Goal: Task Accomplishment & Management: Manage account settings

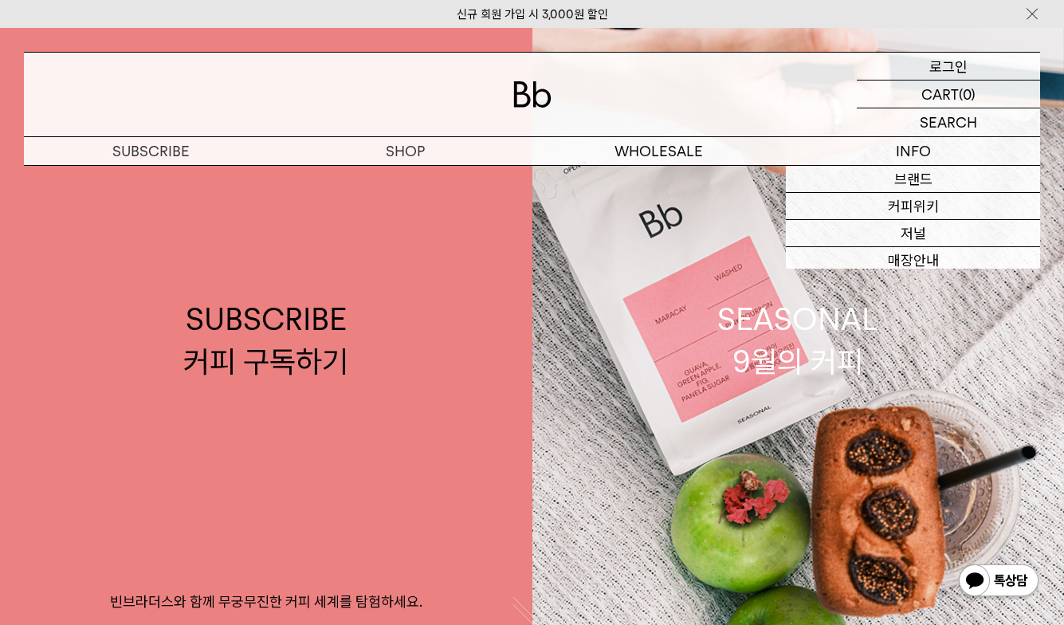
drag, startPoint x: 0, startPoint y: 0, endPoint x: 942, endPoint y: 65, distance: 944.7
click at [942, 65] on p "로그인" at bounding box center [948, 66] width 38 height 27
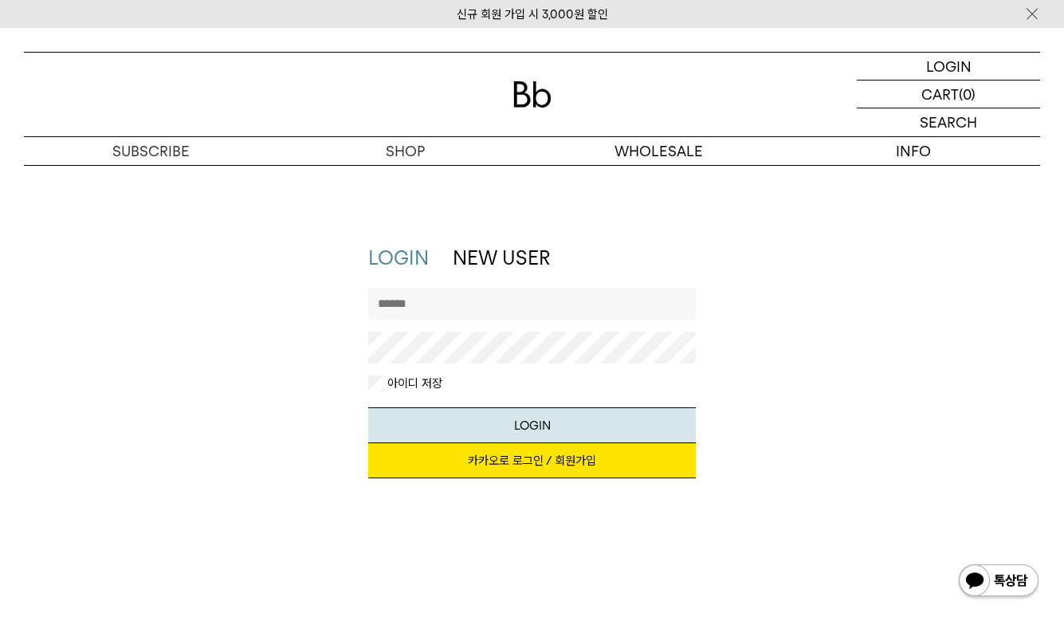
click at [438, 307] on input "text" at bounding box center [532, 304] width 328 height 32
type input "*"
type input "******"
click at [368, 407] on button "LOGIN" at bounding box center [532, 425] width 328 height 36
click at [446, 453] on link "카카오로 로그인 / 회원가입" at bounding box center [532, 460] width 328 height 35
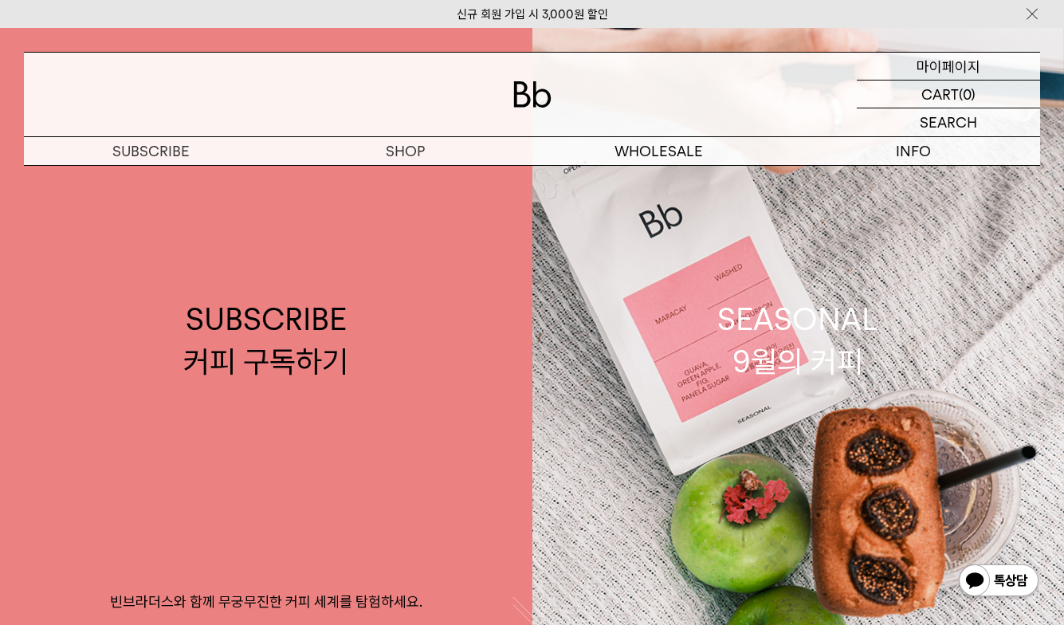
click at [944, 66] on p "마이페이지" at bounding box center [948, 66] width 64 height 27
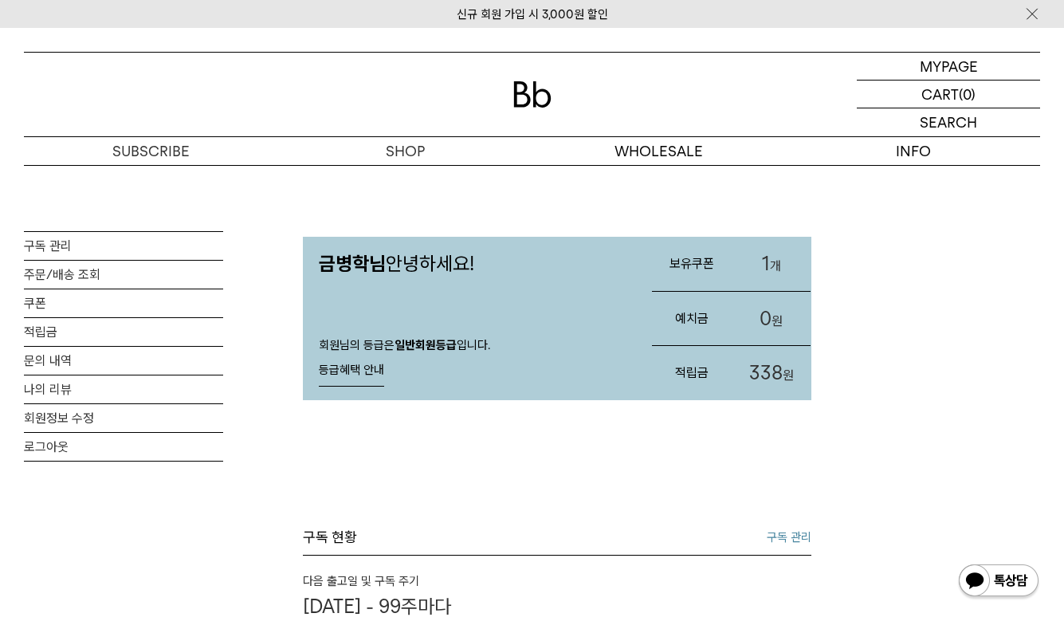
click at [781, 249] on link "1 개" at bounding box center [771, 264] width 80 height 54
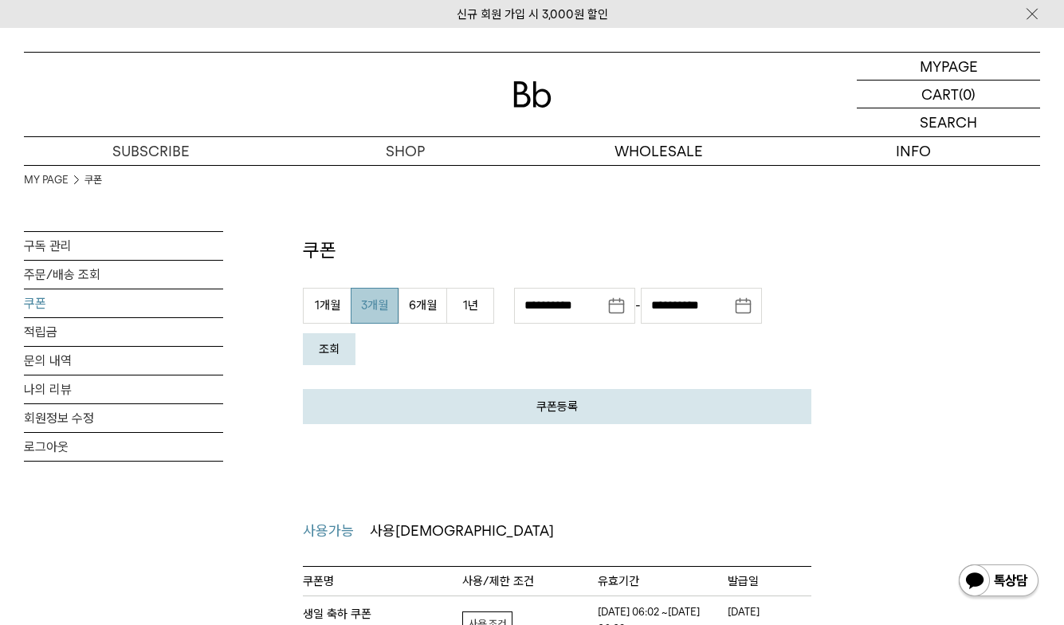
scroll to position [159, 0]
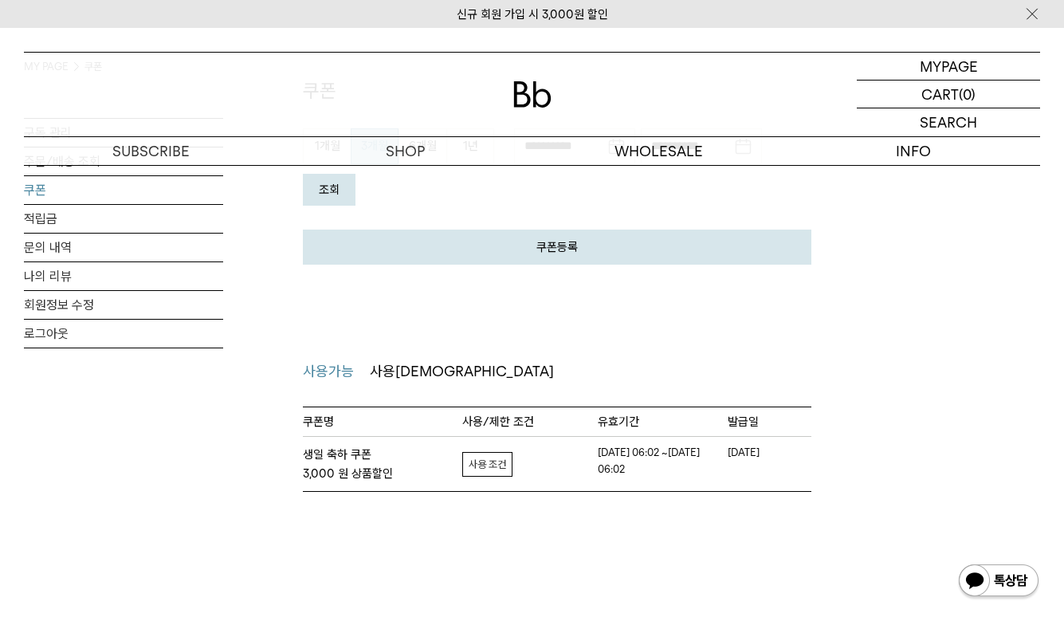
click at [510, 464] on link "자세히보기" at bounding box center [487, 464] width 50 height 25
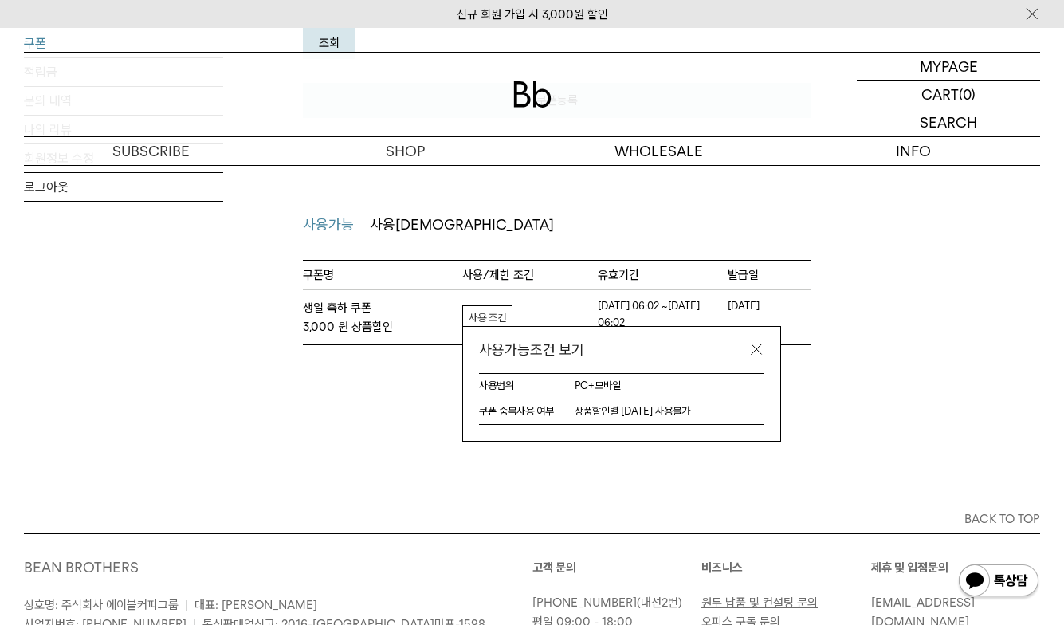
scroll to position [319, 0]
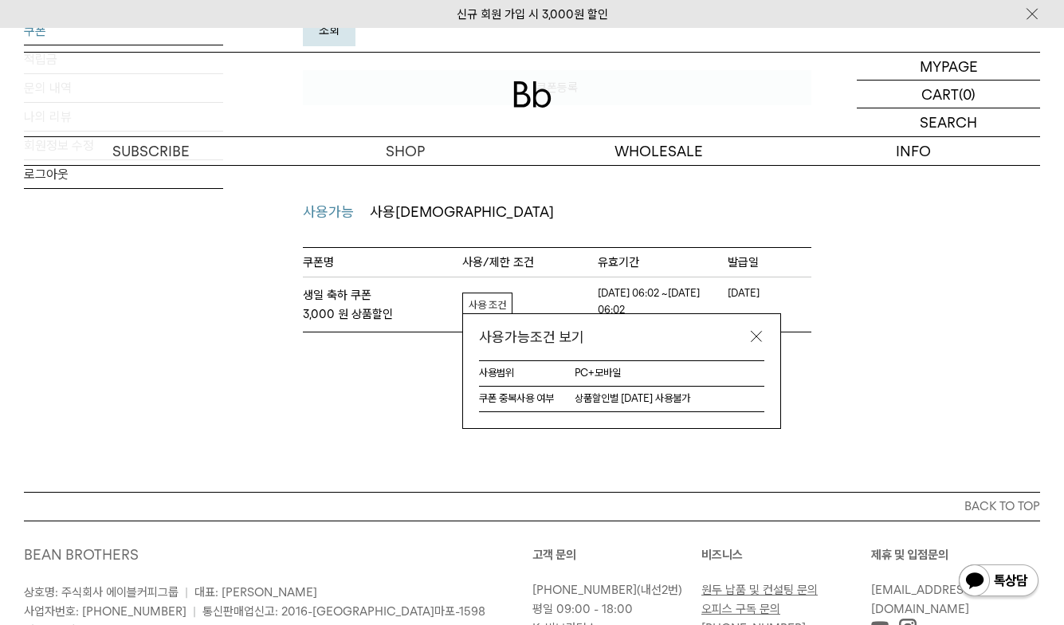
drag, startPoint x: 874, startPoint y: 174, endPoint x: 863, endPoint y: 176, distance: 11.3
drag, startPoint x: 863, startPoint y: 176, endPoint x: 817, endPoint y: 335, distance: 164.9
click at [778, 411] on div "사용범위 PC+모바일 쿠폰 중복사용 여부 상품할인별 중복 사용불가" at bounding box center [621, 394] width 317 height 68
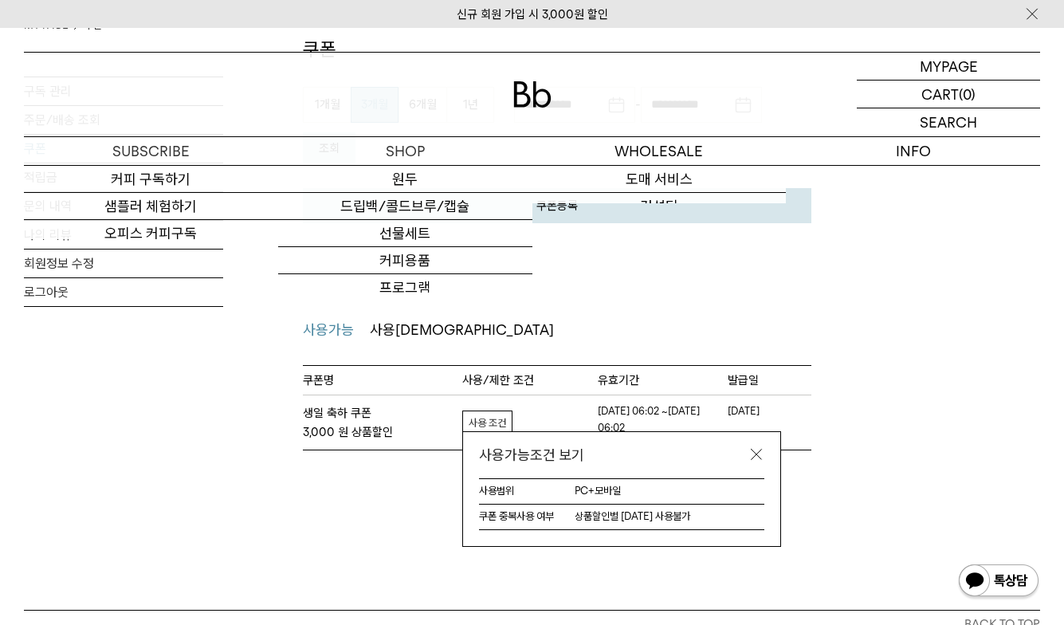
scroll to position [0, 0]
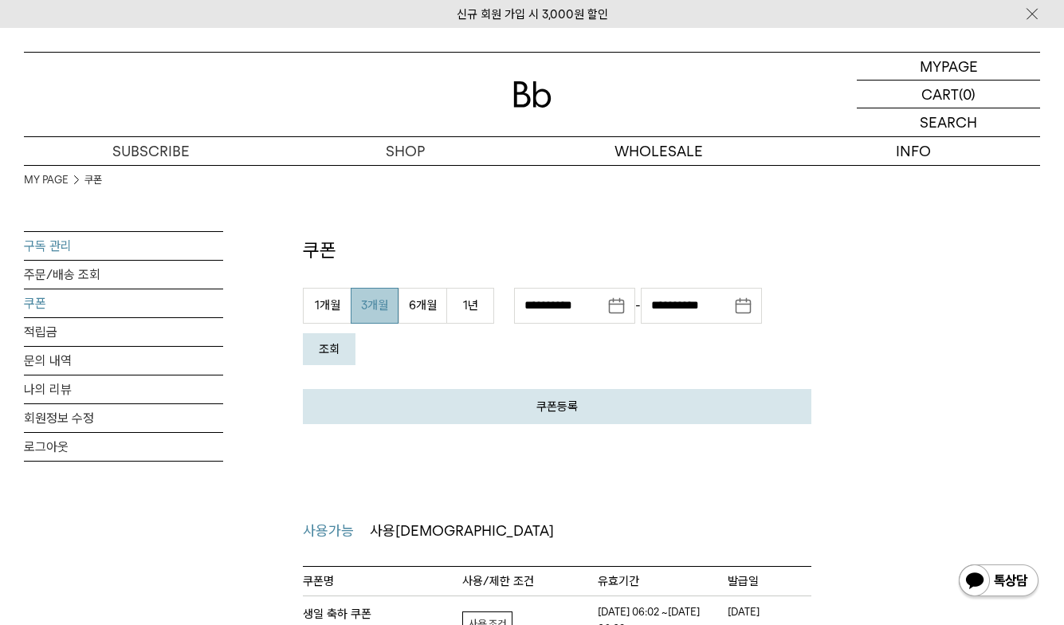
click at [45, 241] on link "구독 관리" at bounding box center [123, 246] width 199 height 28
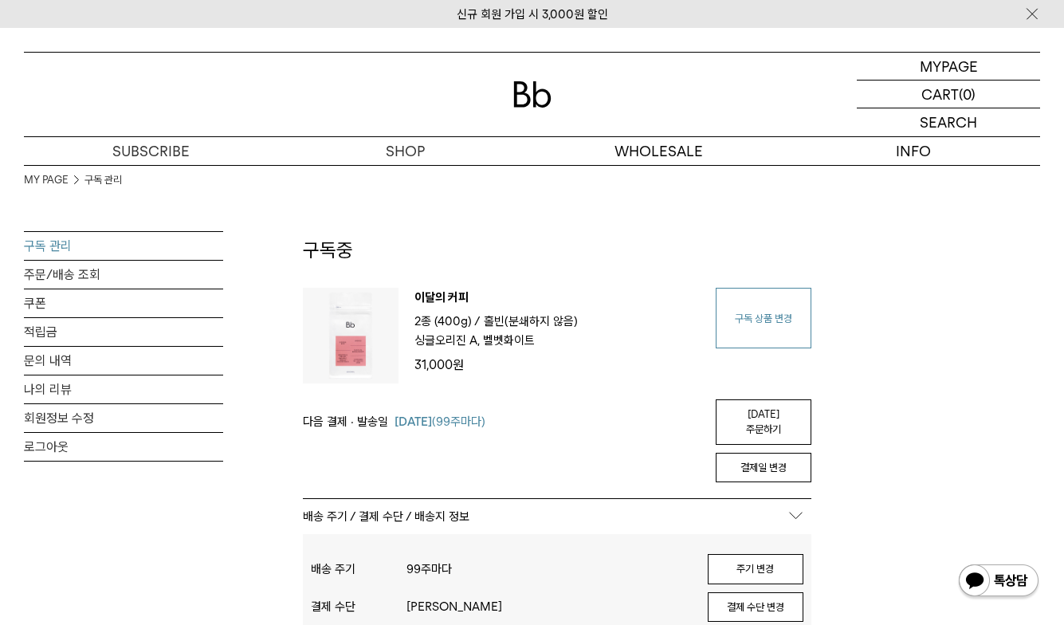
click at [769, 313] on link "구독 상품 변경" at bounding box center [763, 318] width 96 height 61
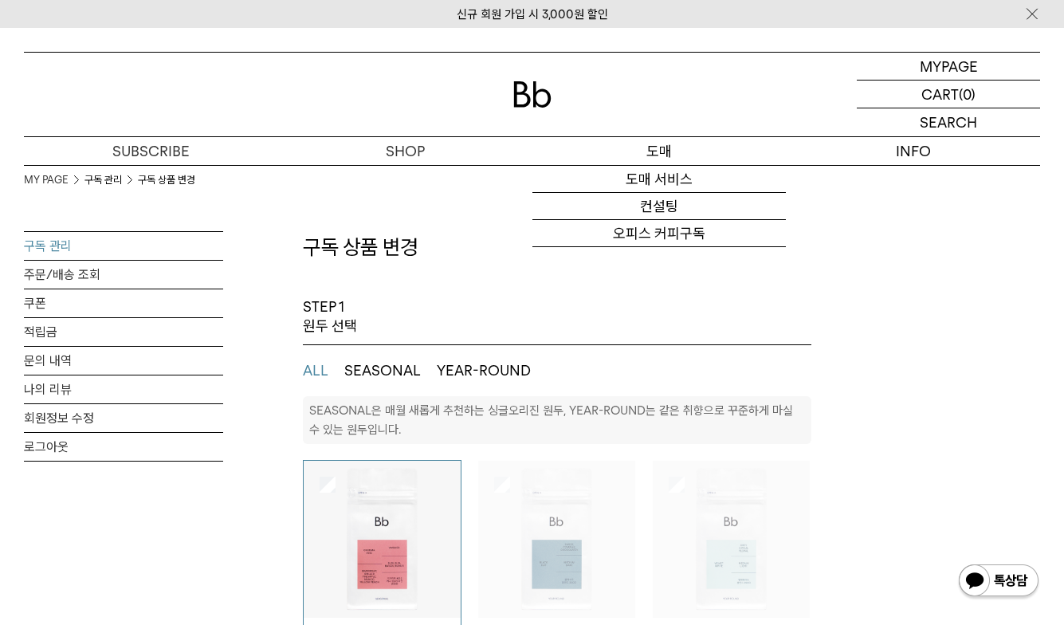
select select "**"
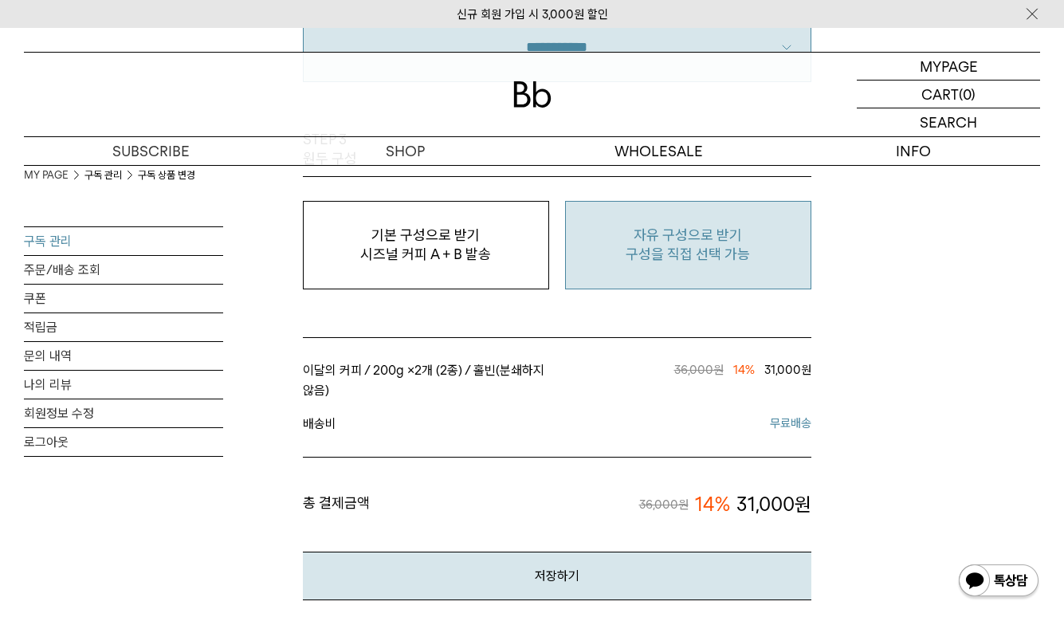
scroll to position [1354, 0]
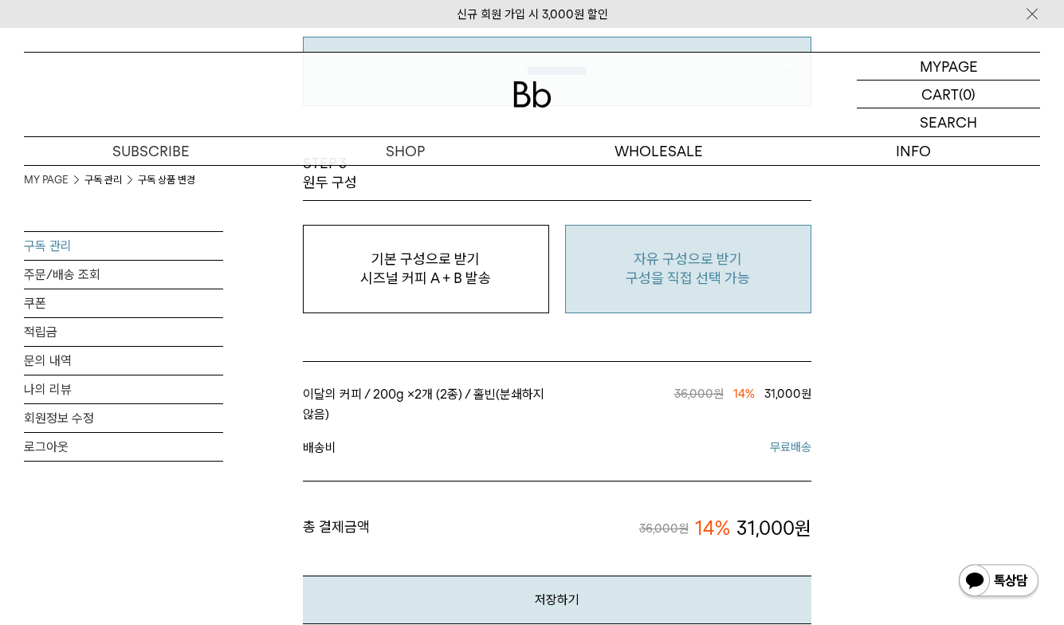
click at [739, 280] on p "구성을 직접 선택 가능" at bounding box center [688, 277] width 229 height 19
type input "*"
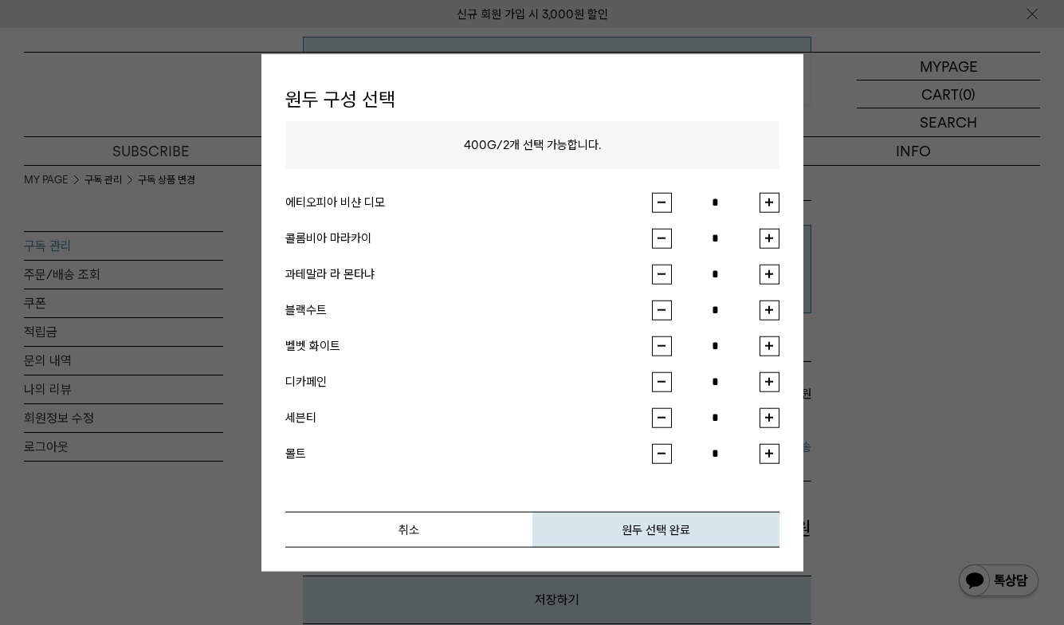
click at [765, 196] on button "button" at bounding box center [769, 202] width 20 height 20
click at [768, 195] on button "button" at bounding box center [769, 202] width 20 height 20
type input "*"
click at [462, 535] on button "취소" at bounding box center [408, 529] width 247 height 36
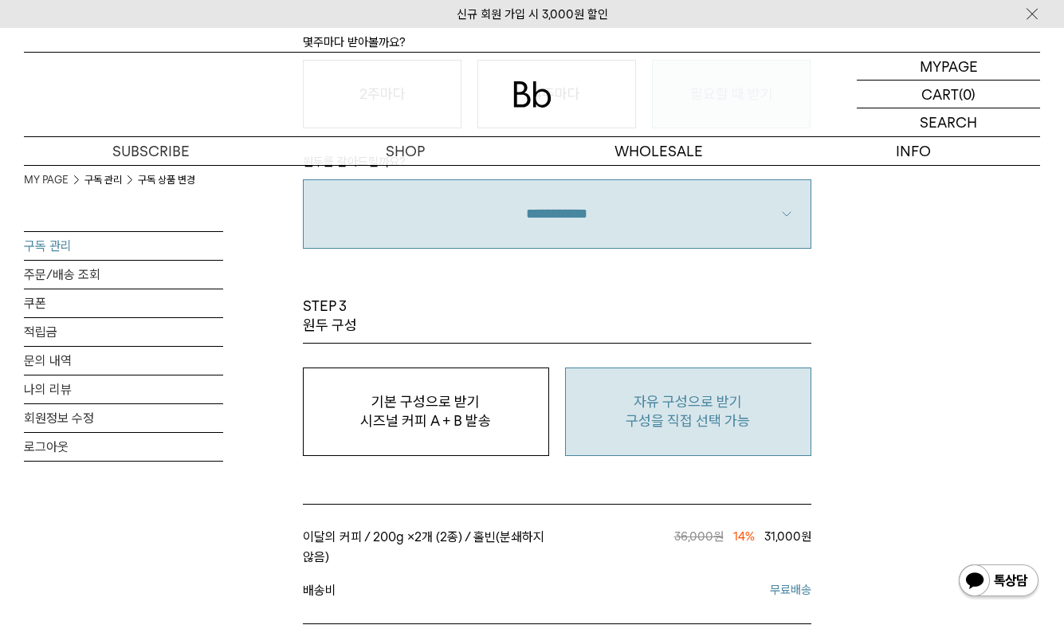
scroll to position [956, 0]
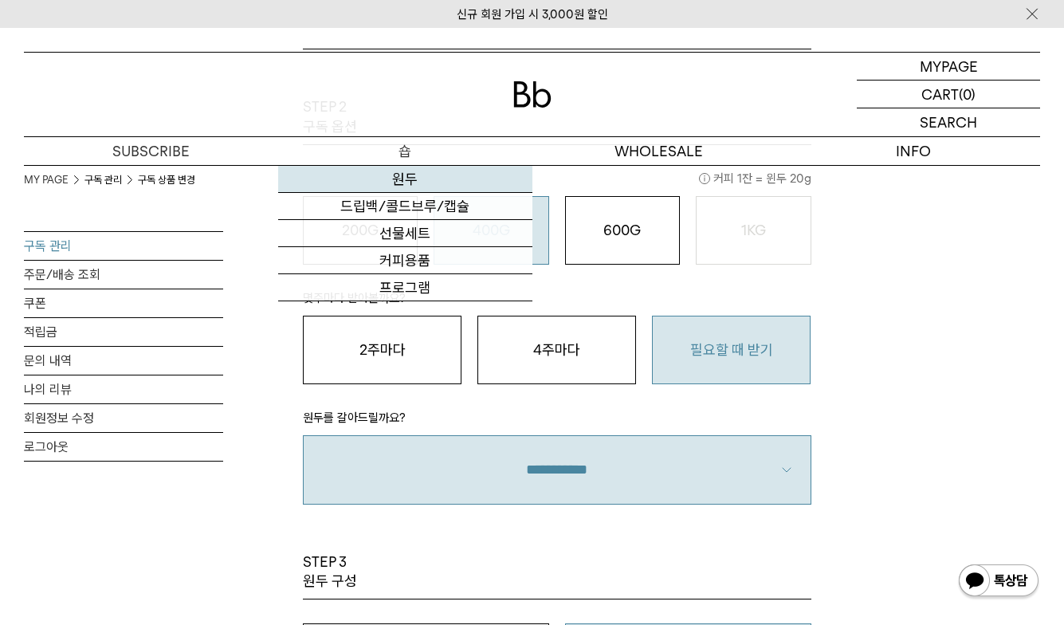
click at [406, 173] on link "원두" at bounding box center [405, 179] width 254 height 27
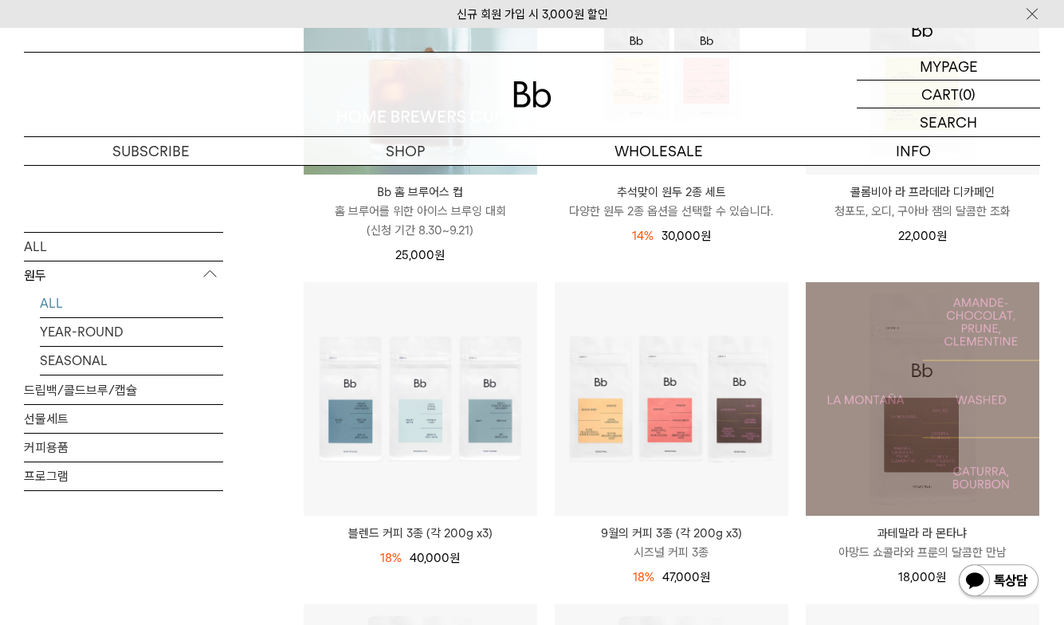
scroll to position [478, 0]
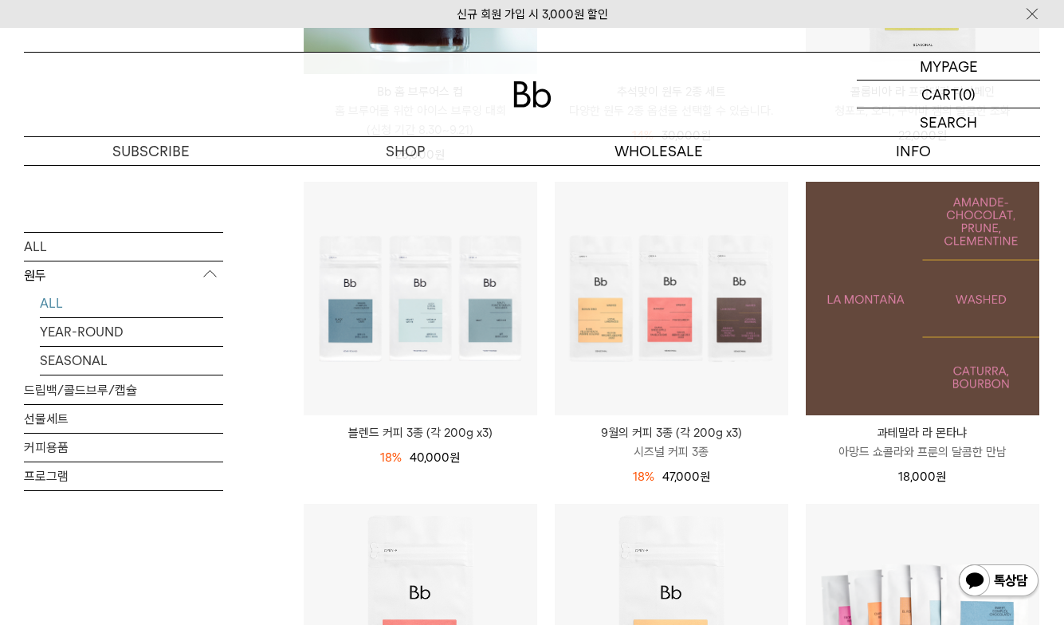
click at [931, 334] on img at bounding box center [921, 298] width 233 height 233
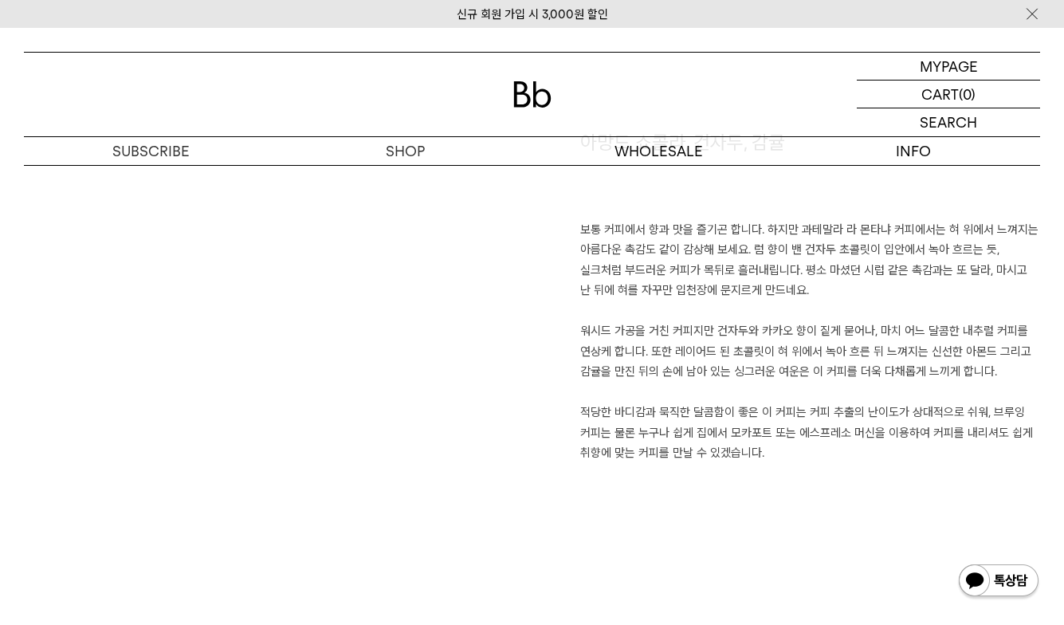
scroll to position [1115, 0]
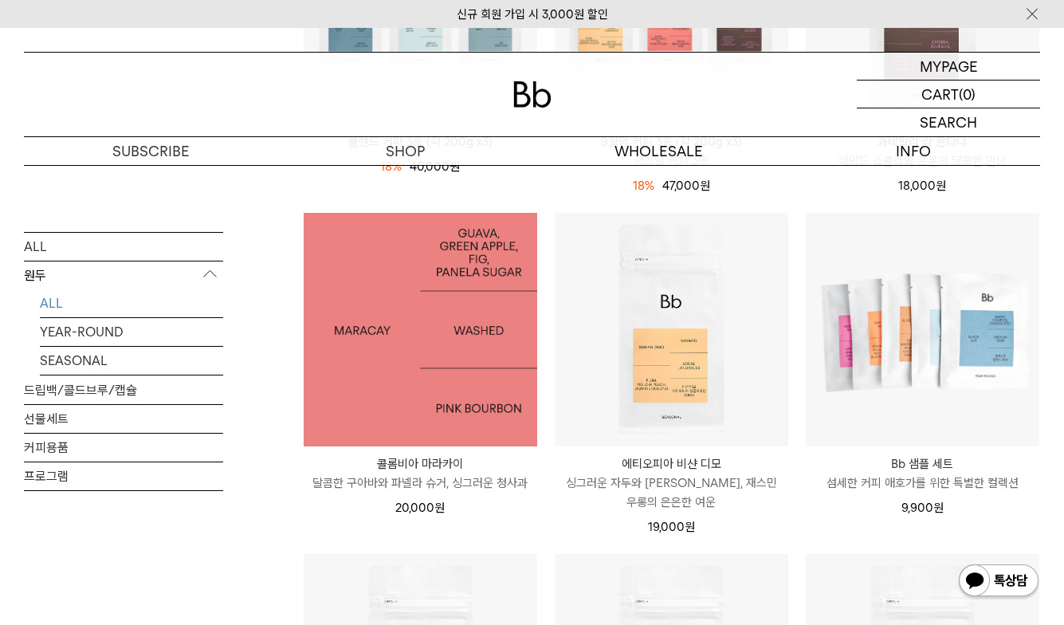
click at [483, 363] on img at bounding box center [420, 329] width 233 height 233
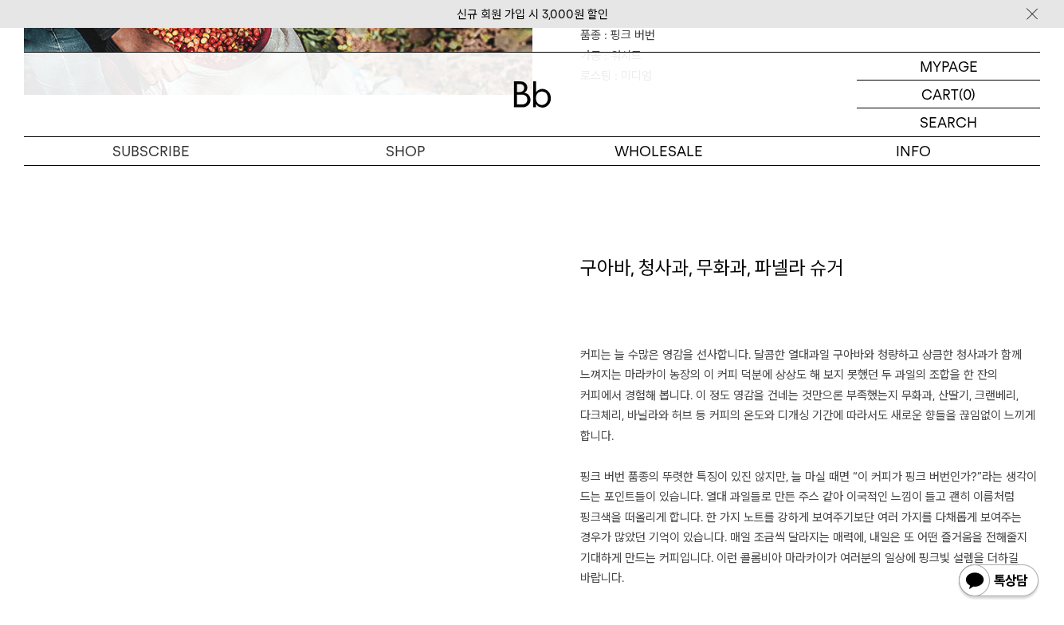
scroll to position [1104, 0]
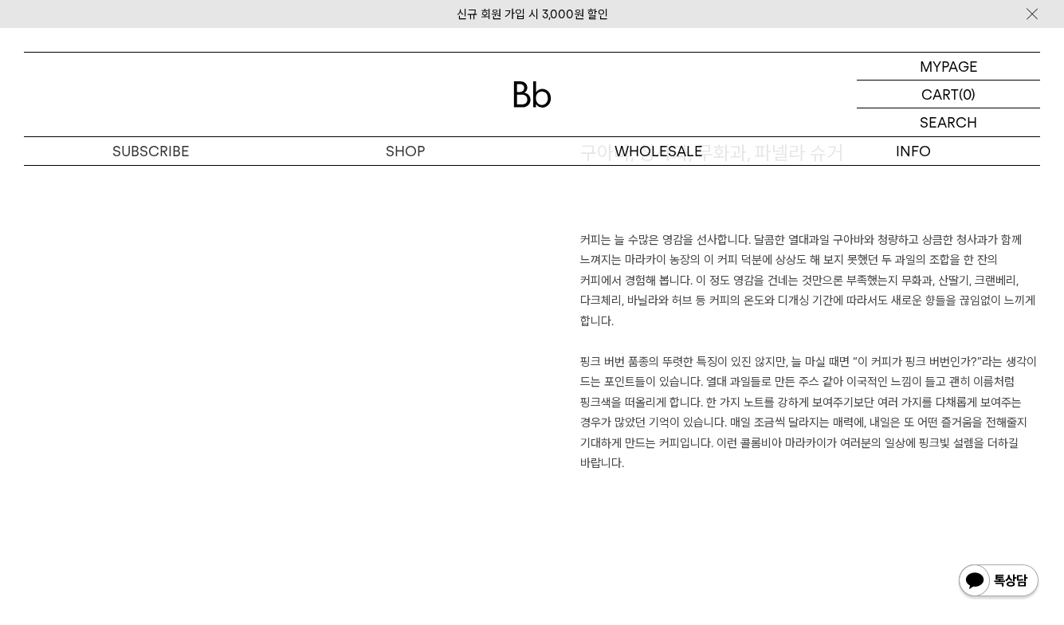
drag, startPoint x: 0, startPoint y: 0, endPoint x: 680, endPoint y: 297, distance: 742.4
click at [680, 297] on p "커피는 늘 수많은 영감을 선사합니다. 달콤한 열대과일 구아바와 청량하고 상큼한 청사과가 함께 느껴지는 마라카이 농장의 이 커피 덕분에 상상도 …" at bounding box center [810, 352] width 460 height 244
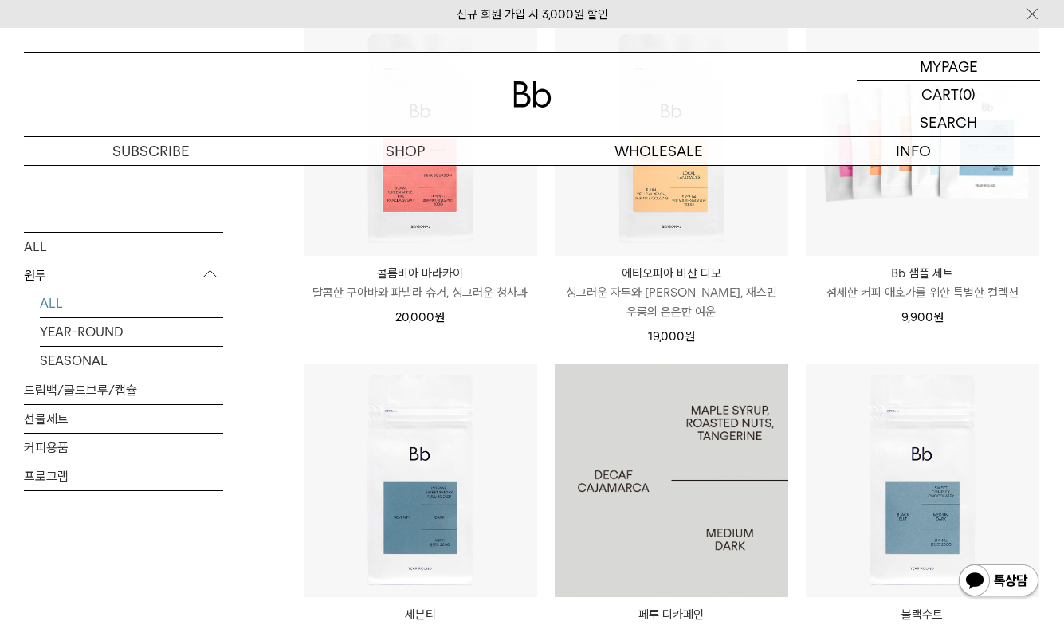
scroll to position [928, 0]
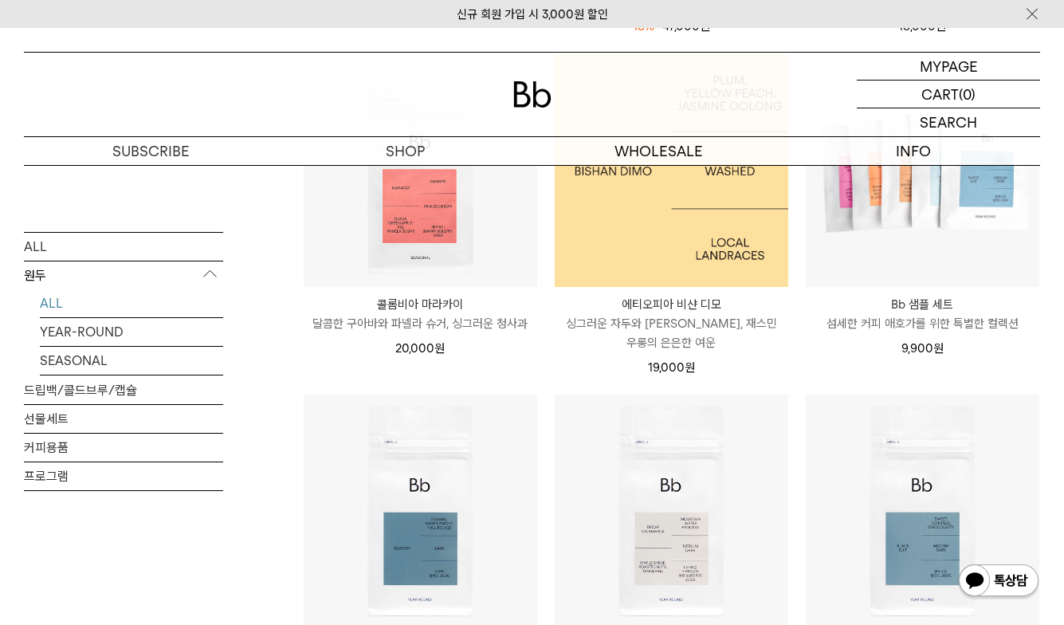
click at [667, 242] on img at bounding box center [670, 169] width 233 height 233
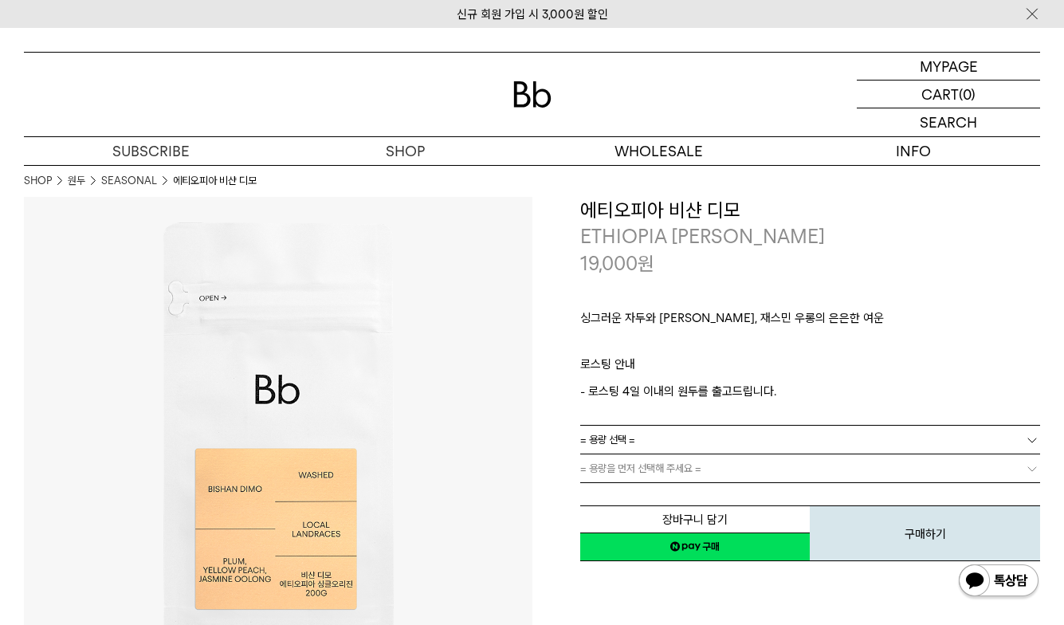
click at [652, 441] on link "= 용량 선택 =" at bounding box center [810, 439] width 460 height 28
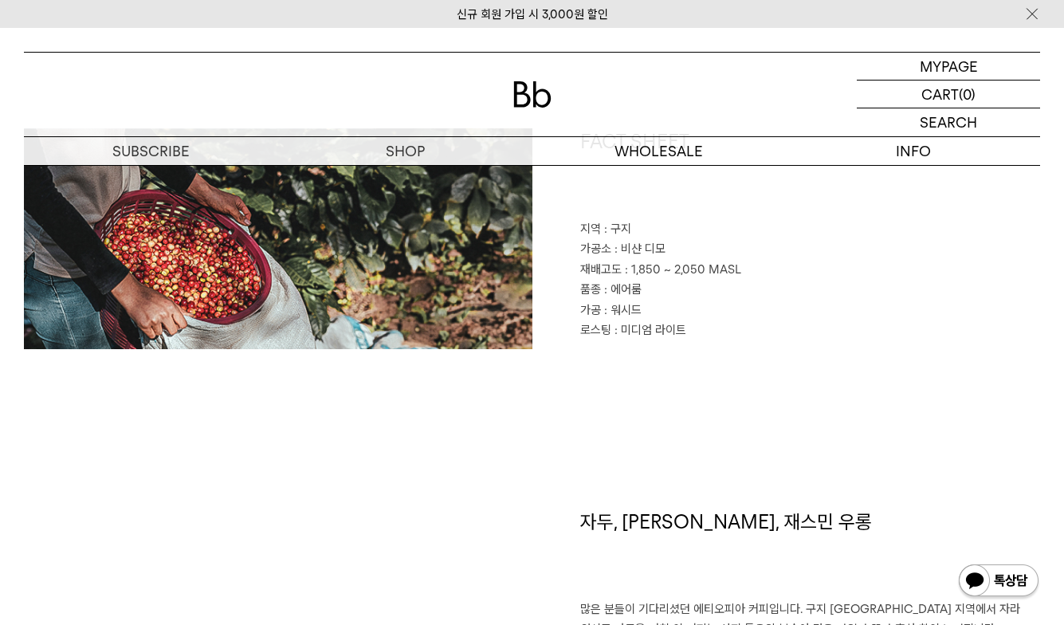
scroll to position [1036, 0]
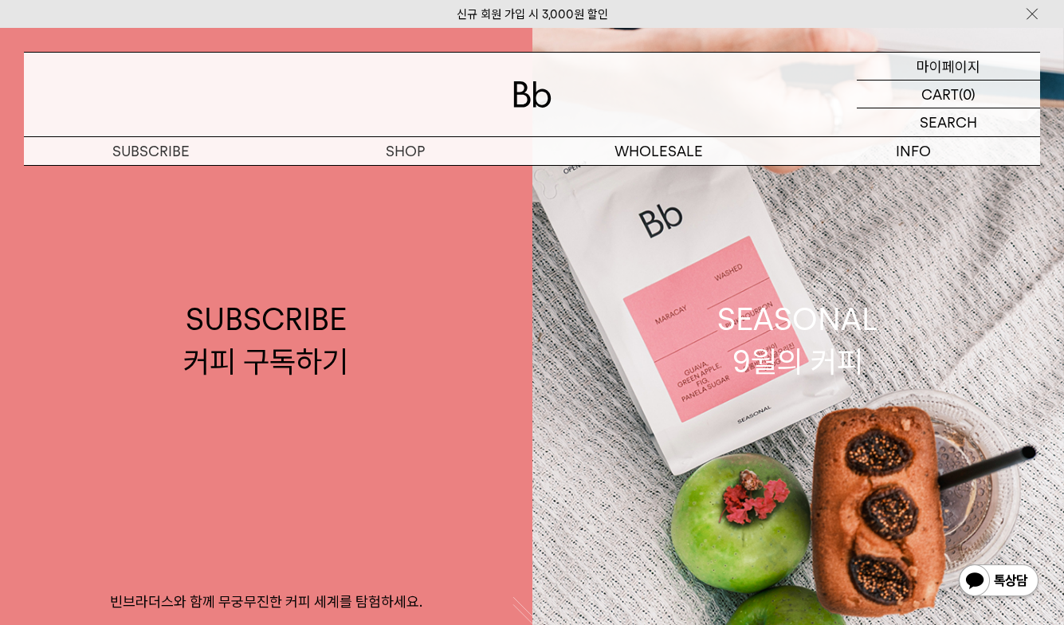
click at [953, 67] on p "마이페이지" at bounding box center [948, 66] width 64 height 27
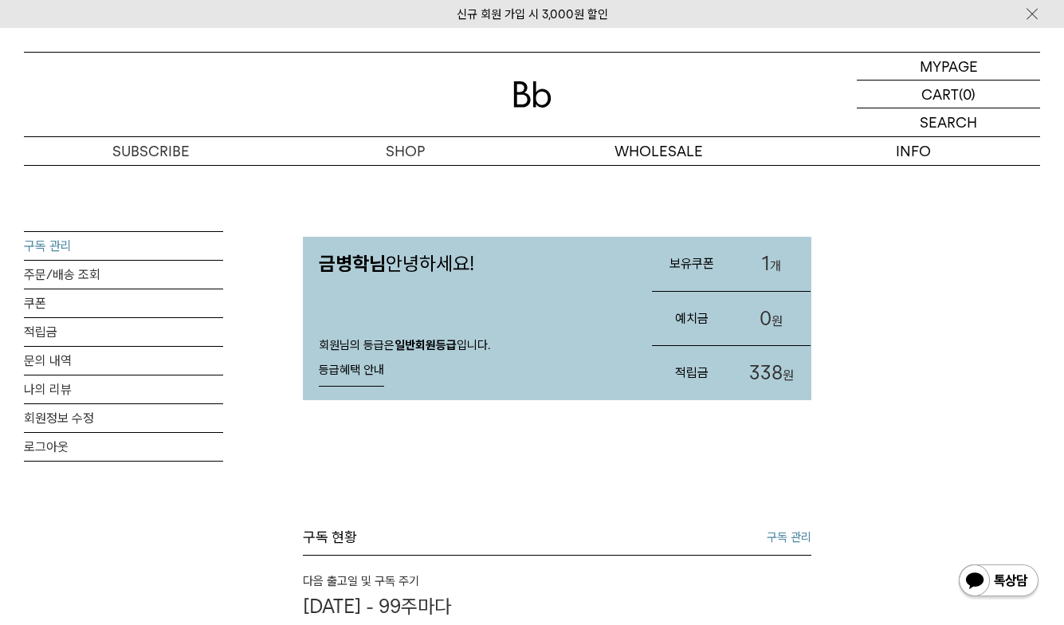
click at [61, 249] on link "구독 관리" at bounding box center [123, 246] width 199 height 28
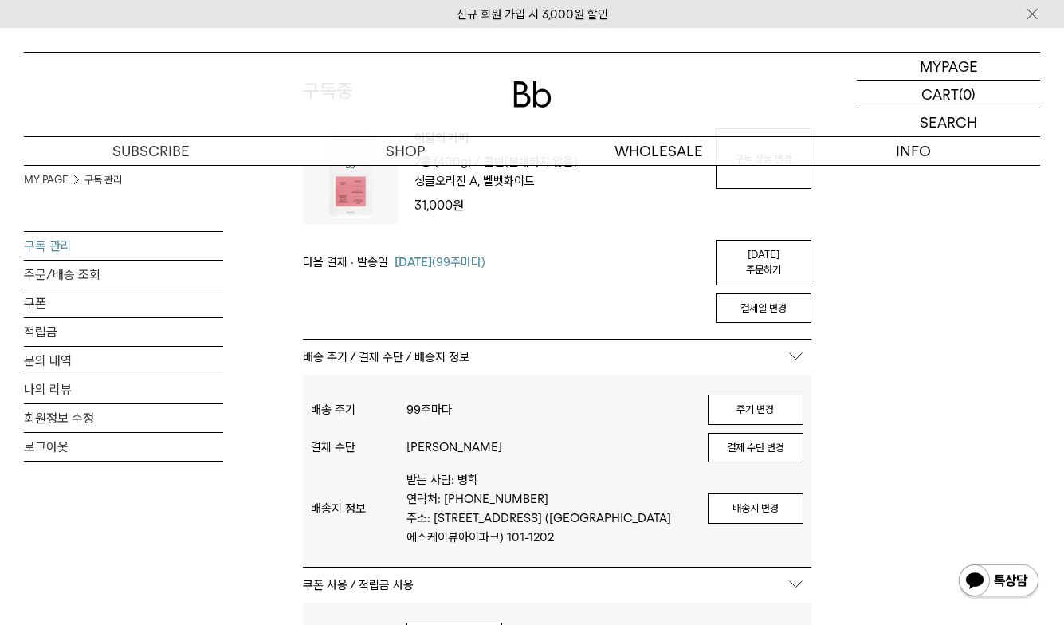
scroll to position [80, 0]
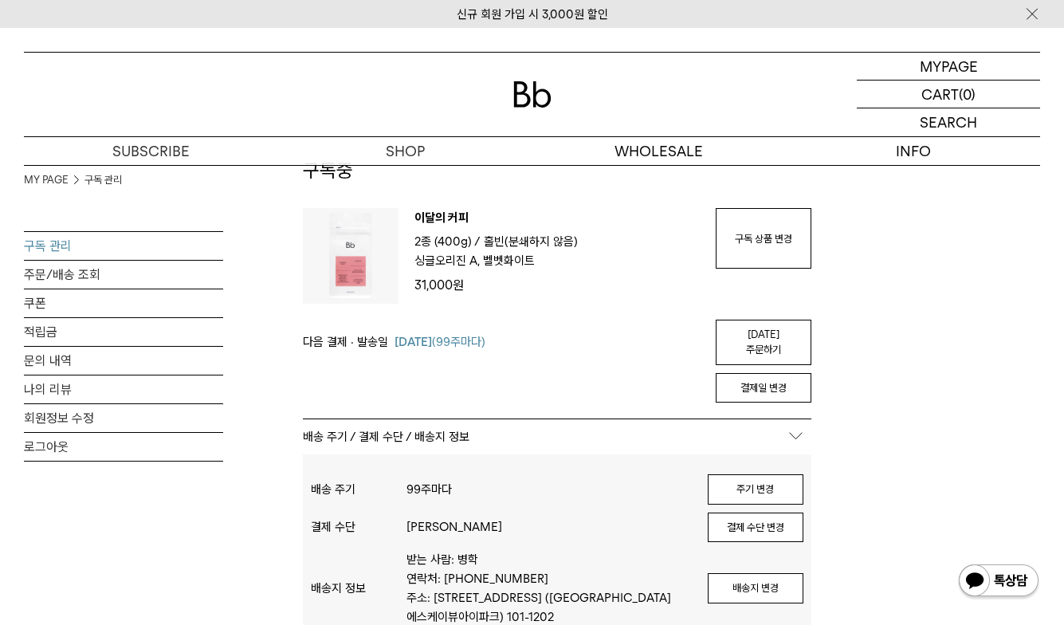
click at [480, 276] on p "31,000 원" at bounding box center [556, 285] width 285 height 21
drag, startPoint x: 480, startPoint y: 284, endPoint x: 408, endPoint y: 286, distance: 71.7
click at [408, 286] on div "이달의 커피 2종 (400g) / 분쇄도 홀빈(분쇄하지 않음) 원두 옵션 싱글오리진 A, 벨벳화이트 31,000 원" at bounding box center [548, 256] width 301 height 96
copy p "31,000 원"
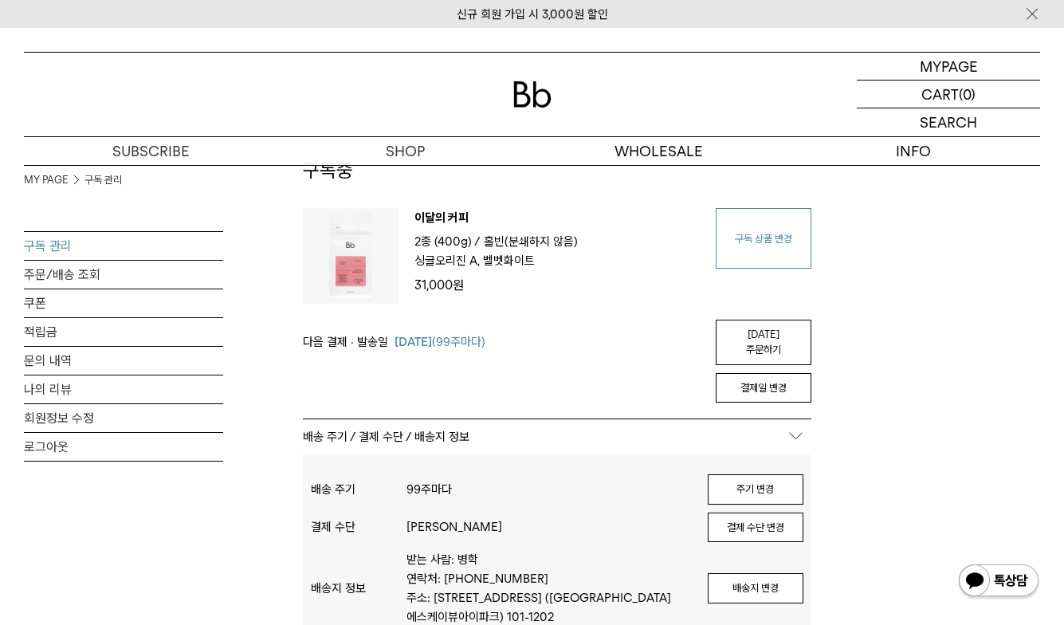
click at [789, 236] on link "구독 상품 변경" at bounding box center [763, 238] width 96 height 61
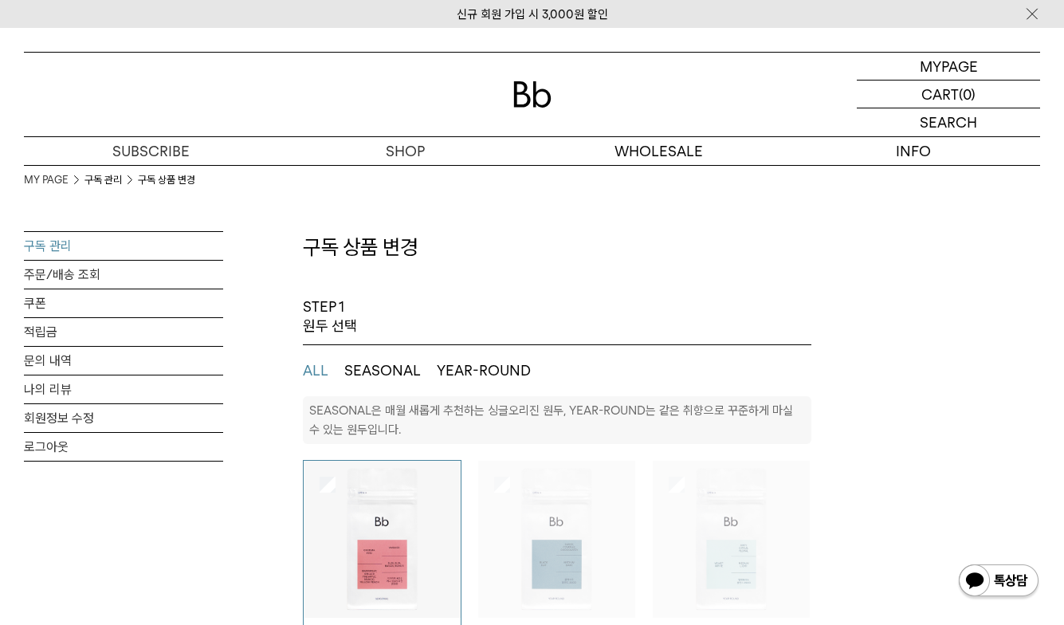
select select "**"
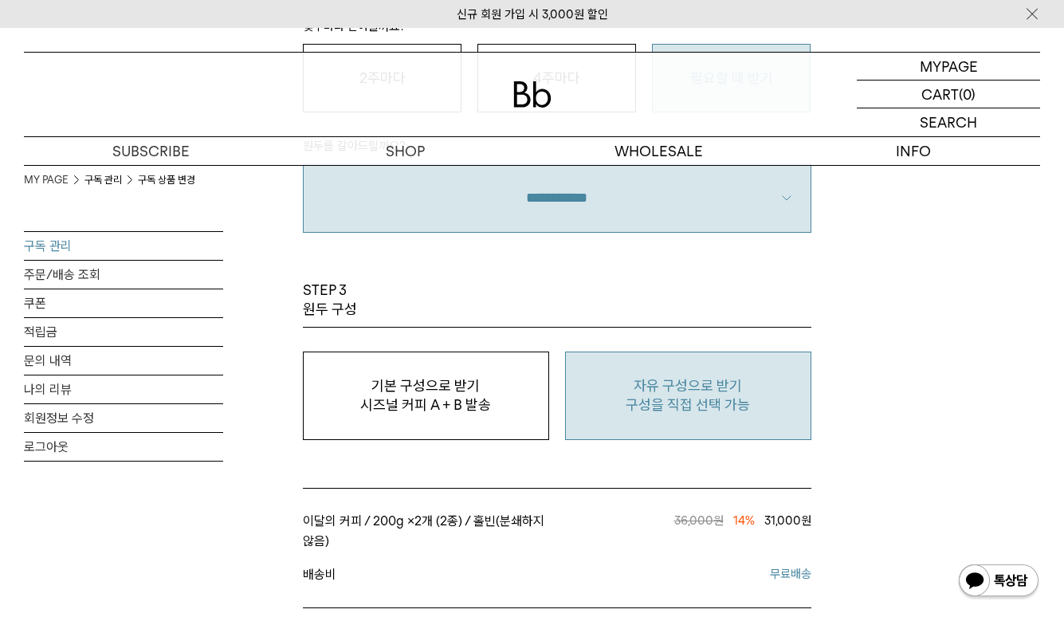
scroll to position [1195, 0]
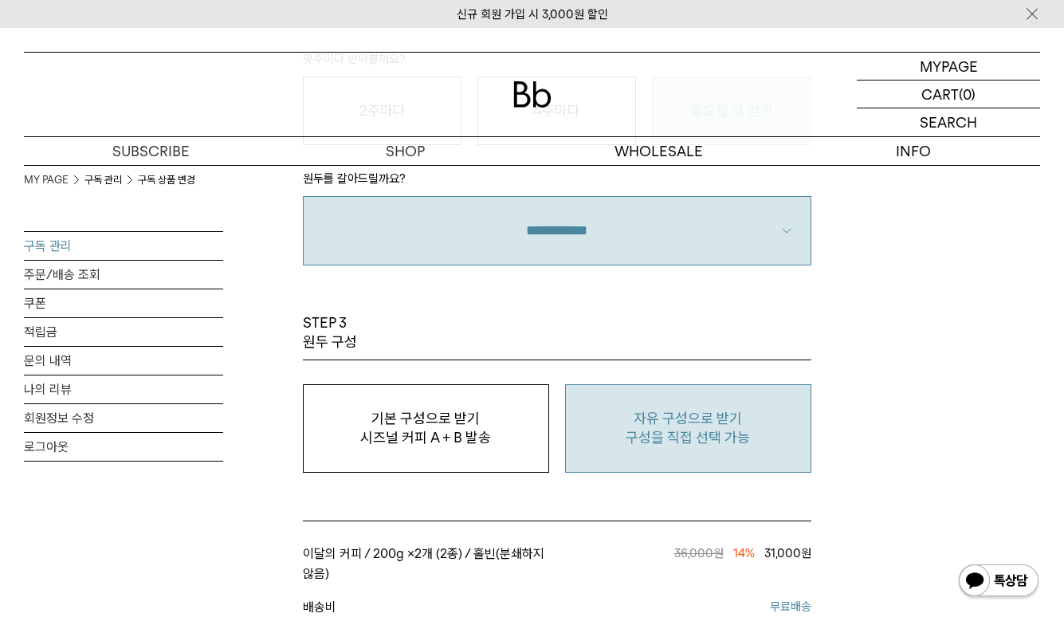
click at [701, 432] on p "구성을 직접 선택 가능" at bounding box center [688, 437] width 229 height 19
type input "*"
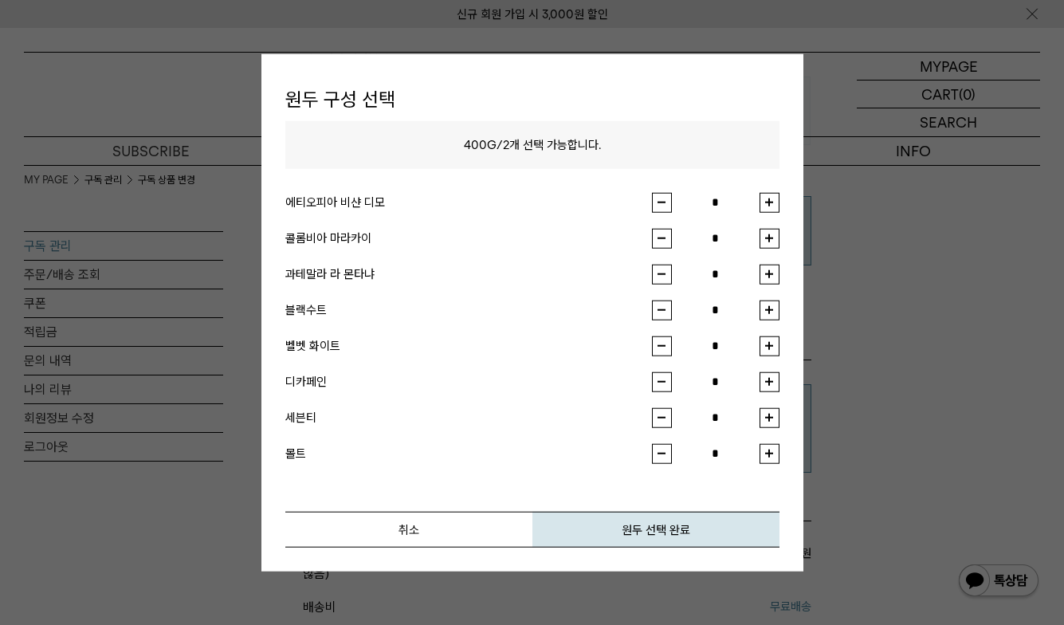
click at [770, 212] on button "button" at bounding box center [769, 202] width 20 height 20
type input "*"
click at [639, 495] on div "취소 원두 선택 완료" at bounding box center [532, 505] width 494 height 84
click at [636, 526] on button "원두 선택 완료" at bounding box center [655, 529] width 247 height 36
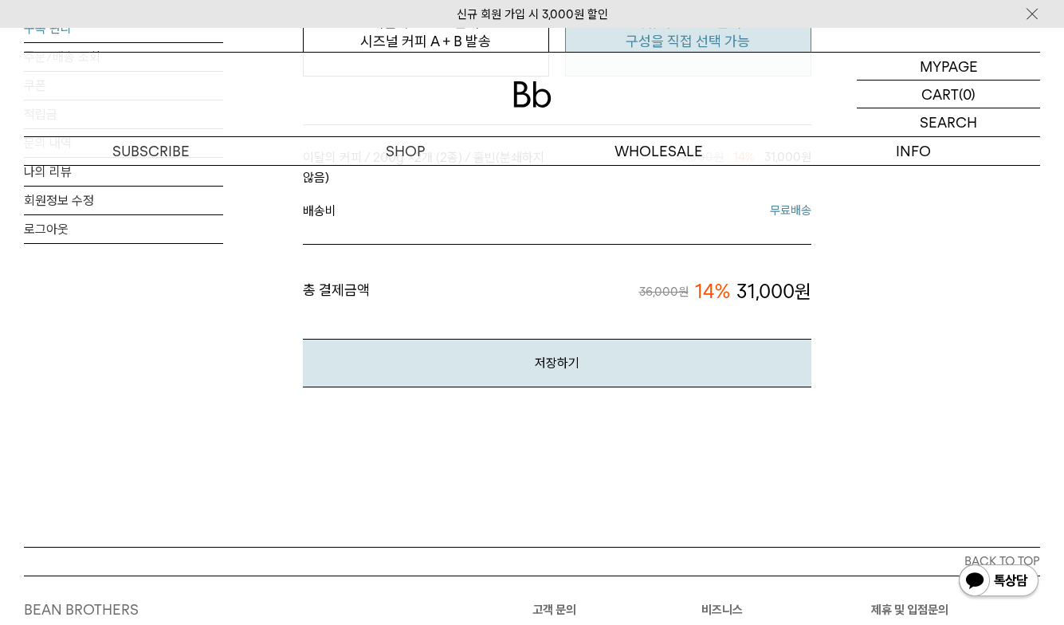
scroll to position [1593, 0]
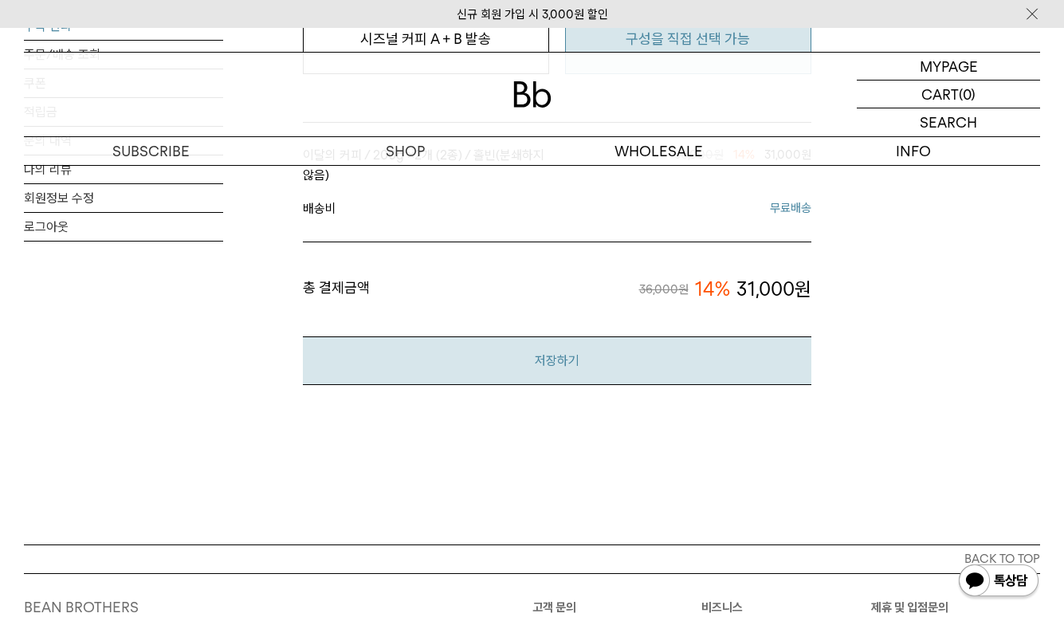
click at [617, 370] on button "저장하기" at bounding box center [557, 360] width 508 height 49
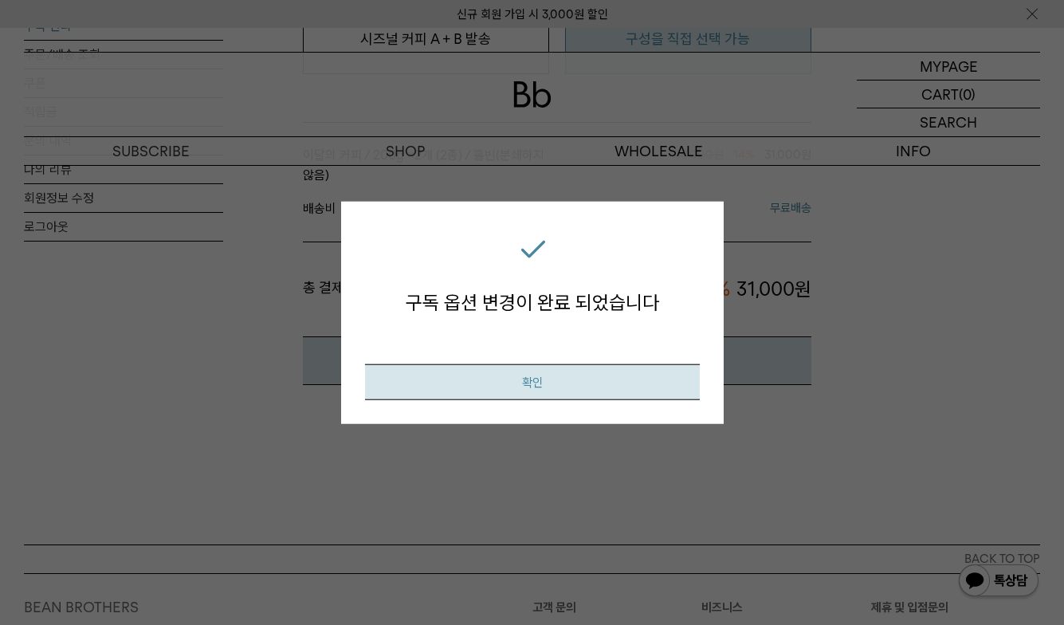
click at [680, 397] on button "확인" at bounding box center [532, 381] width 335 height 36
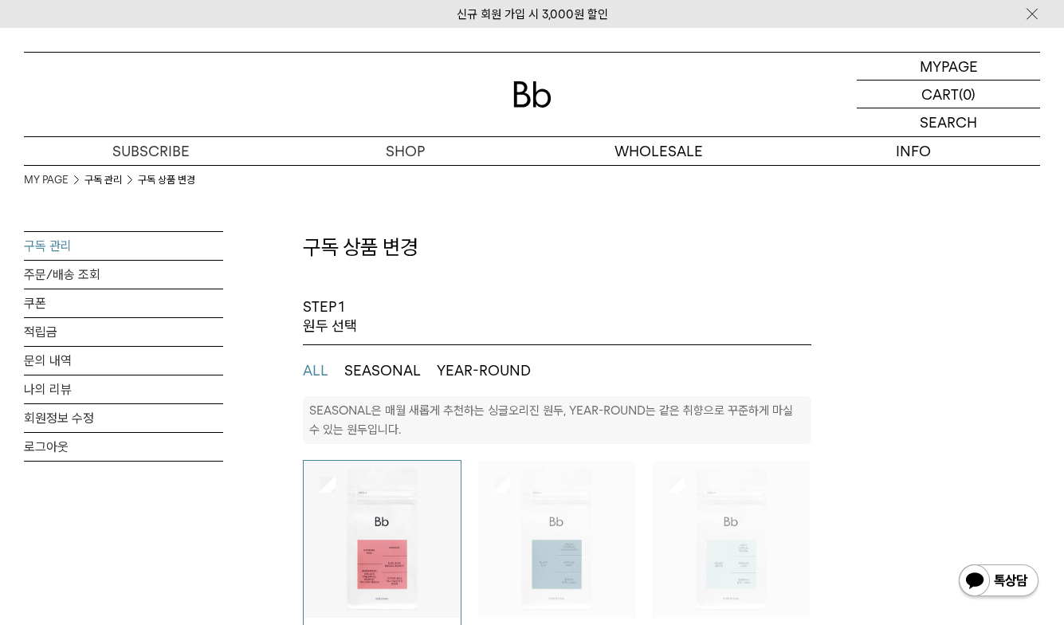
select select "**"
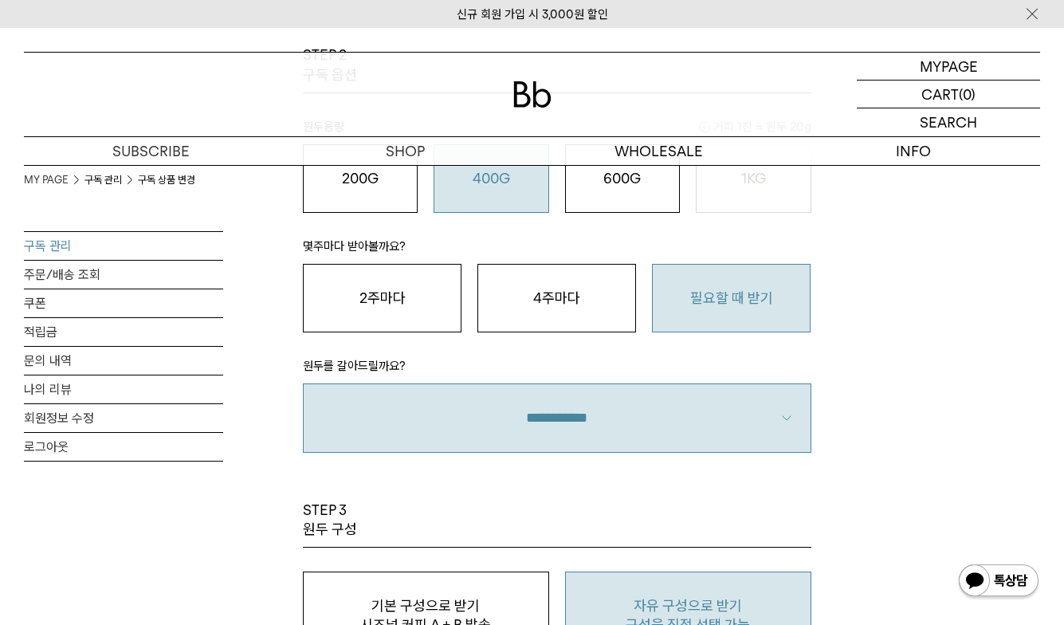
scroll to position [717, 0]
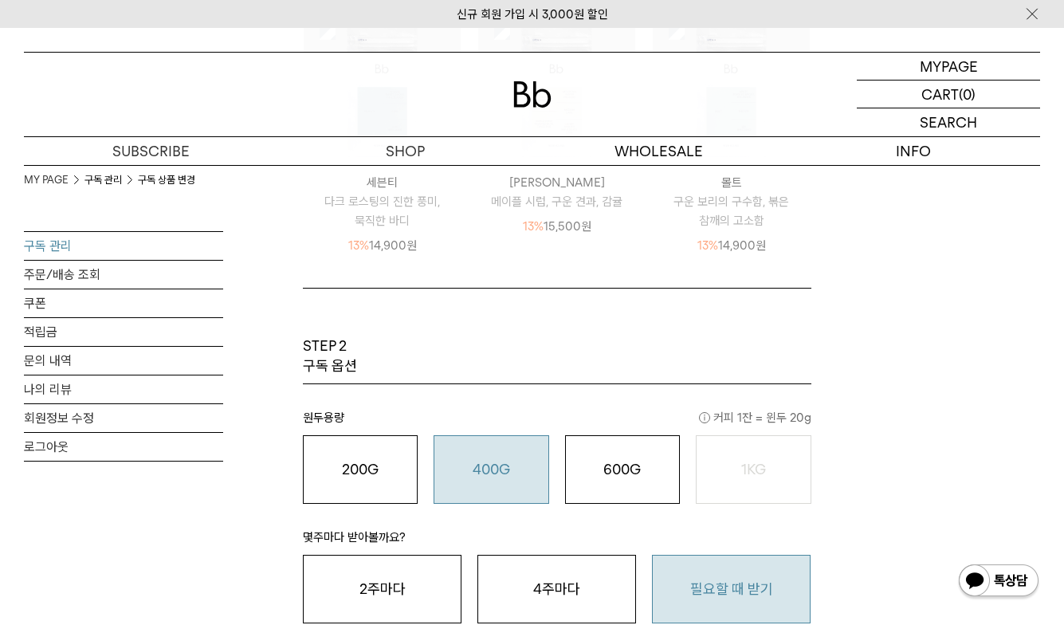
click at [928, 434] on div "MY PAGE 구독 관리 구독 상품 변경 구독 관리 주문/배송 조회 쿠폰 적립금 문의 내역 나의 리뷰 회원정보 수정 로그아웃 구독 상품 변경 …" at bounding box center [532, 354] width 1016 height 1813
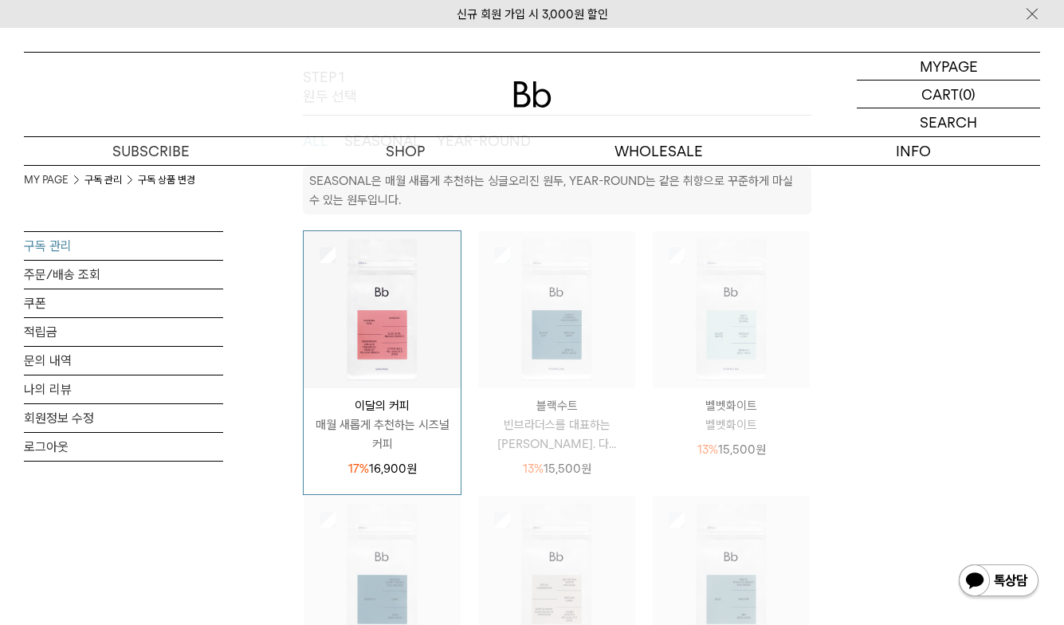
scroll to position [0, 0]
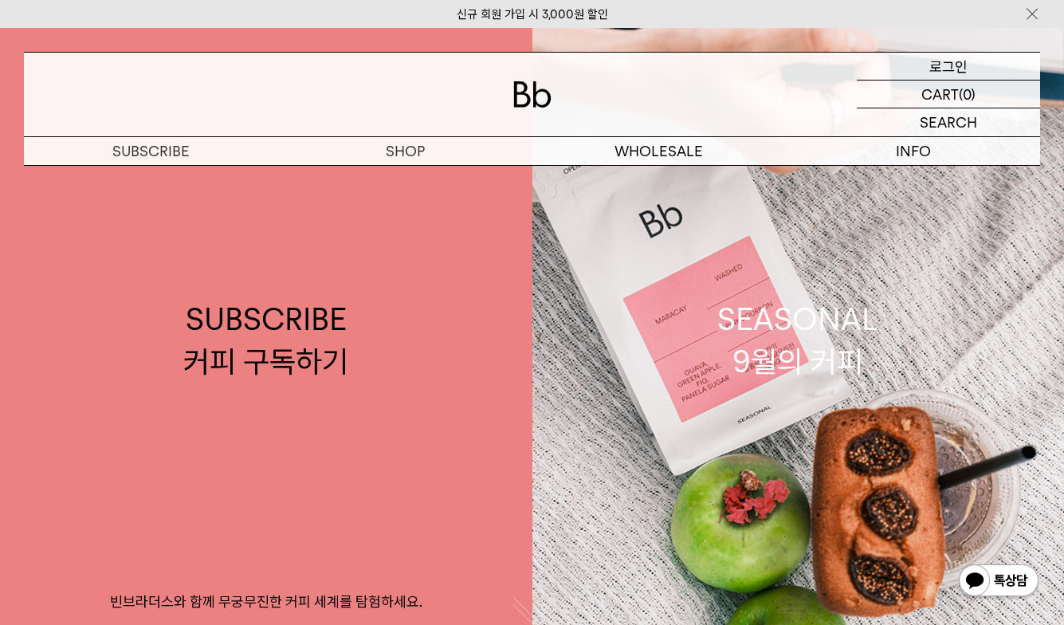
click at [966, 69] on p "로그인" at bounding box center [948, 66] width 38 height 27
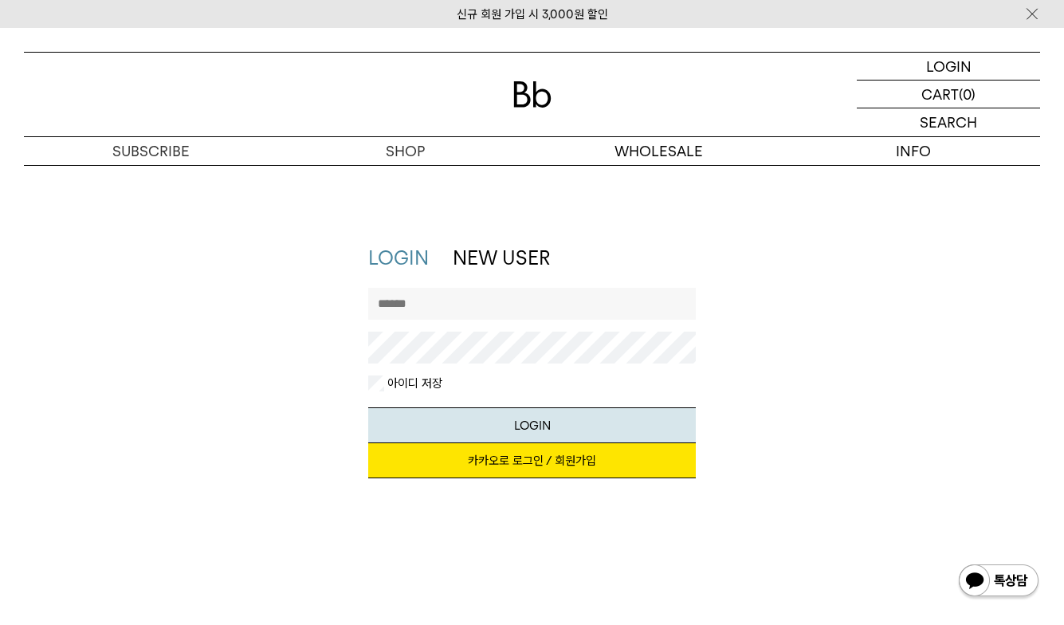
click at [503, 462] on link "카카오로 로그인 / 회원가입" at bounding box center [532, 460] width 328 height 35
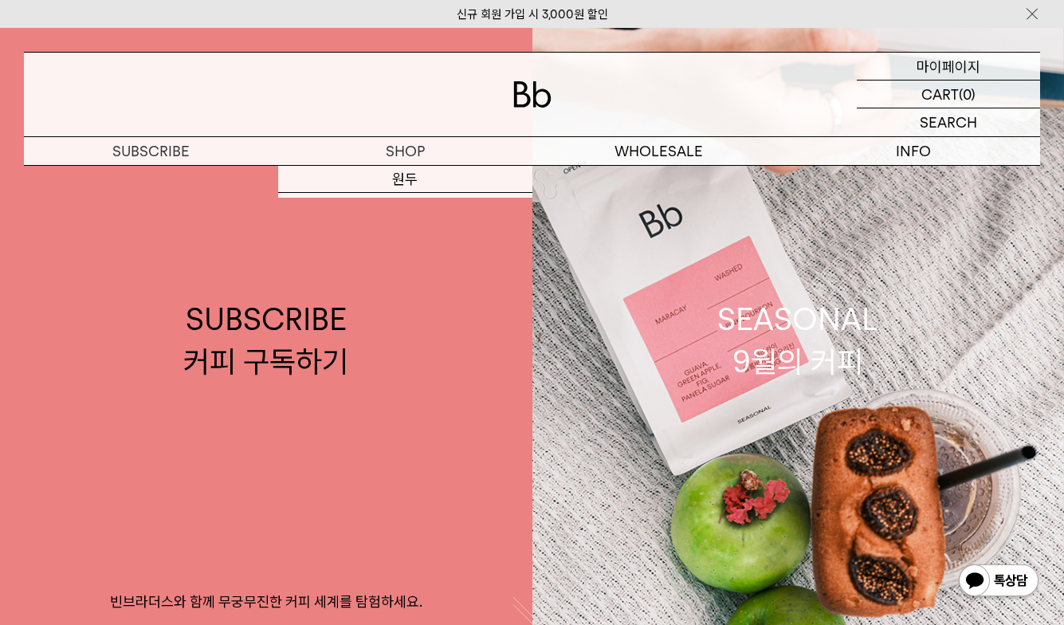
click at [947, 70] on p "마이페이지" at bounding box center [948, 66] width 64 height 27
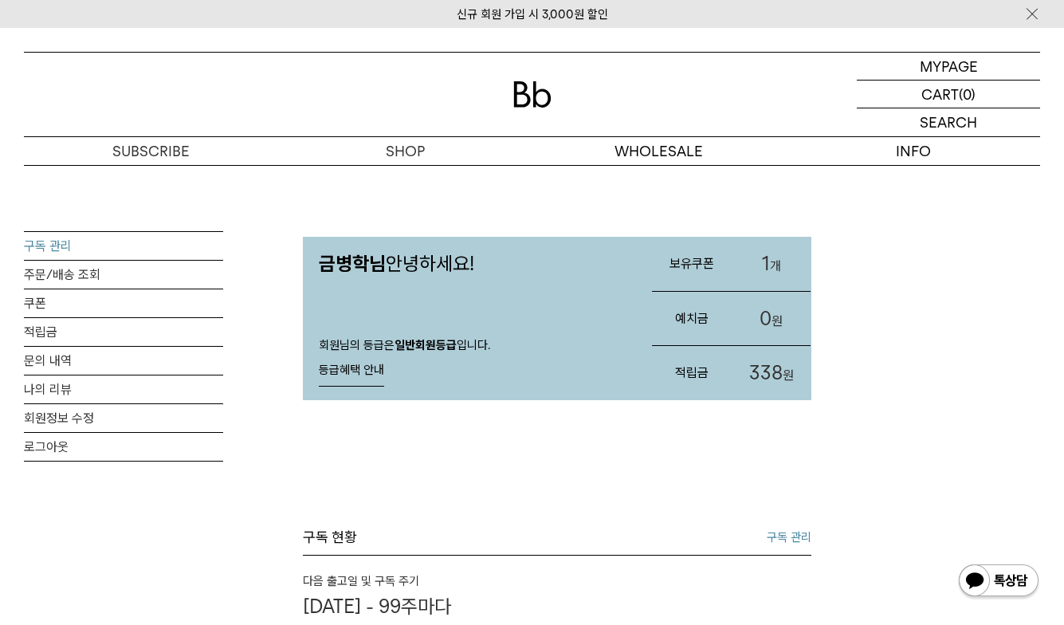
click at [72, 242] on link "구독 관리" at bounding box center [123, 246] width 199 height 28
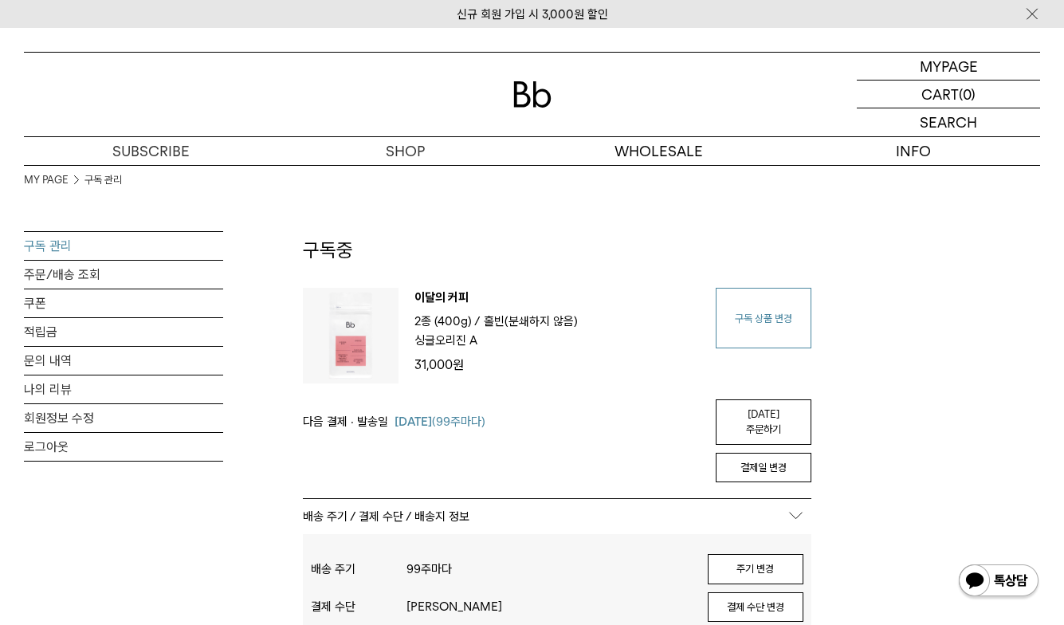
click at [790, 319] on link "구독 상품 변경" at bounding box center [763, 318] width 96 height 61
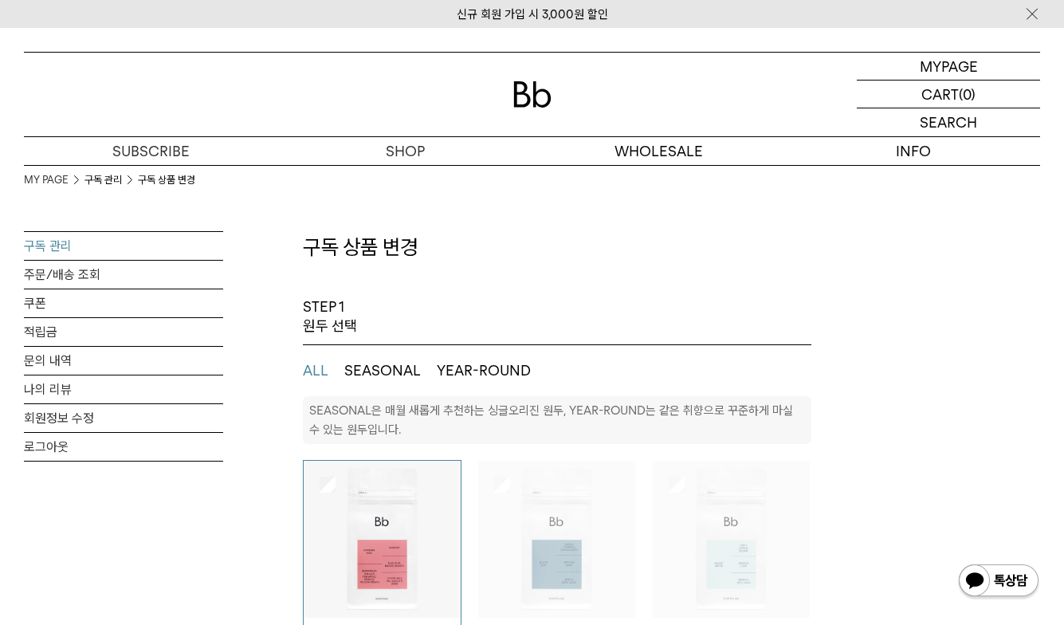
select select "**"
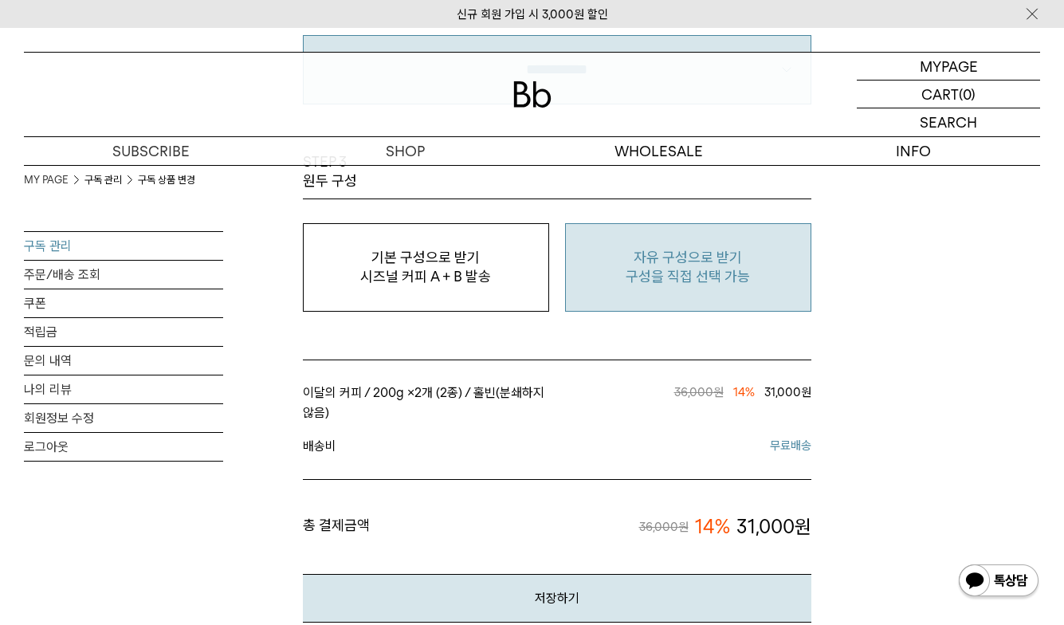
scroll to position [1434, 0]
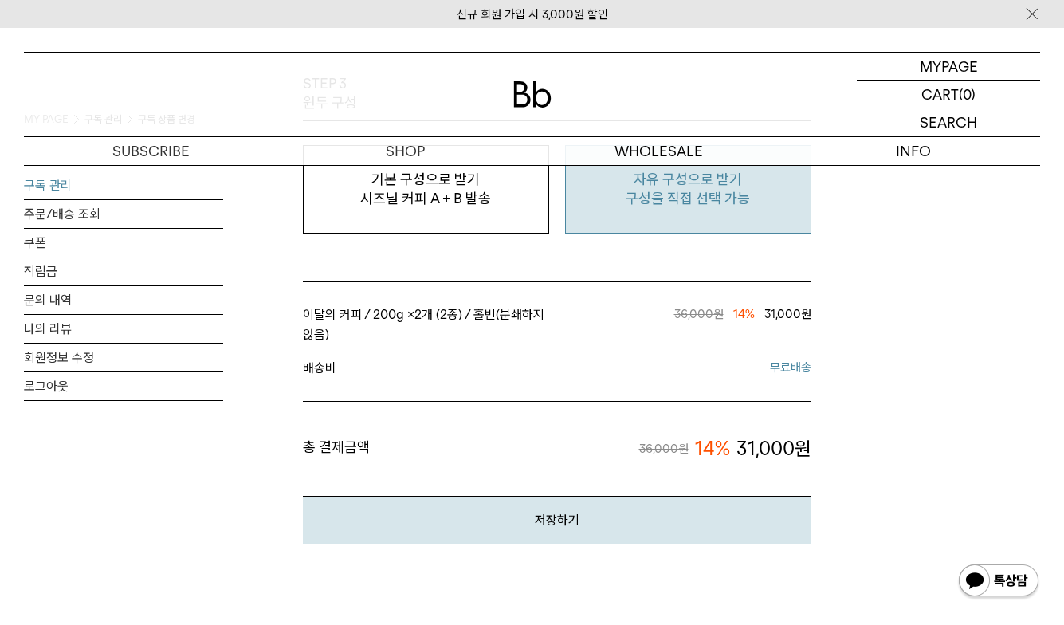
click at [686, 217] on button "자유 구성으로 받기 구성을 직접 선택 가능" at bounding box center [688, 189] width 246 height 88
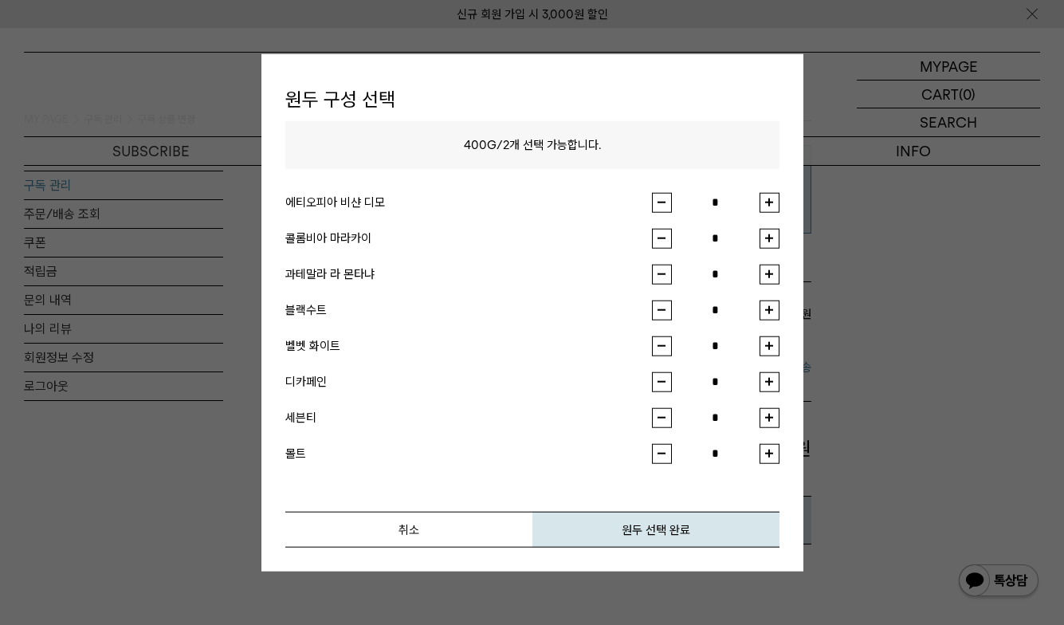
click at [774, 201] on button "button" at bounding box center [769, 202] width 20 height 20
type input "*"
click at [661, 535] on button "원두 선택 완료" at bounding box center [655, 529] width 247 height 36
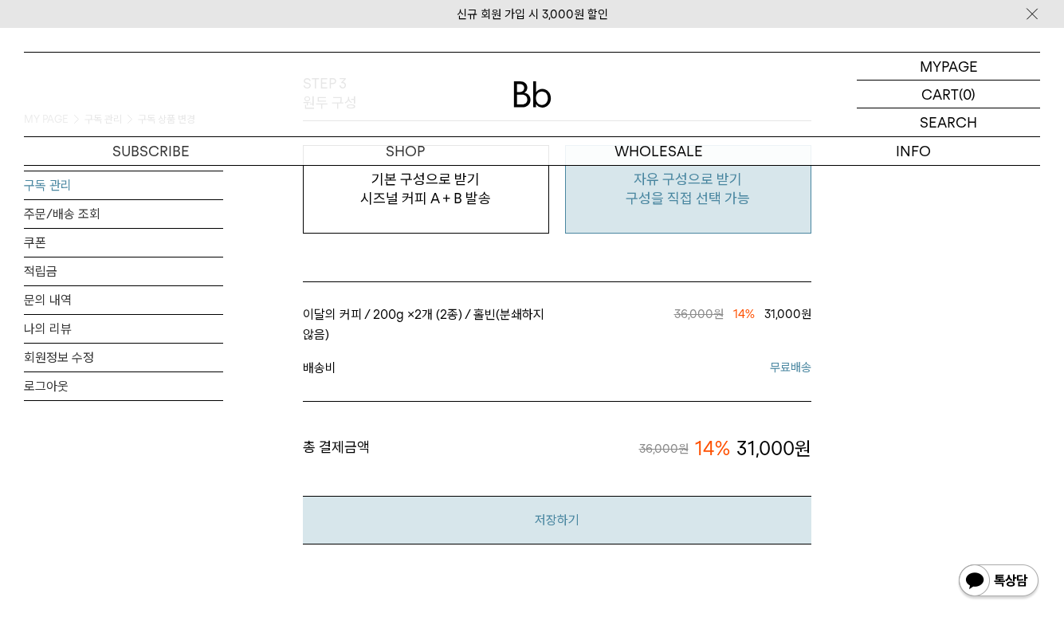
click at [663, 517] on button "저장하기" at bounding box center [557, 520] width 508 height 49
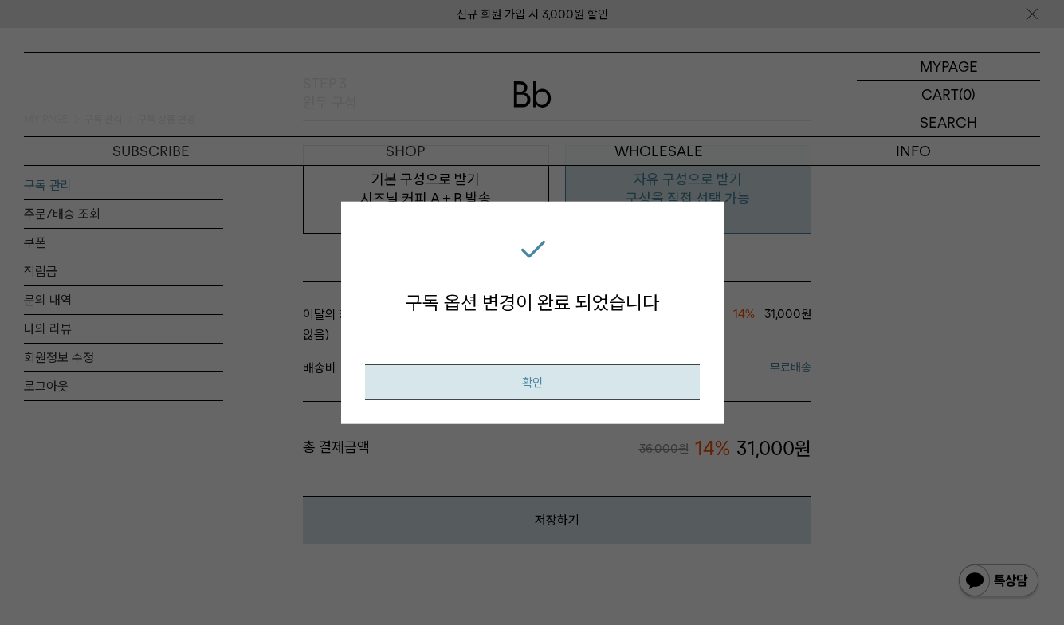
click at [647, 381] on button "확인" at bounding box center [532, 381] width 335 height 36
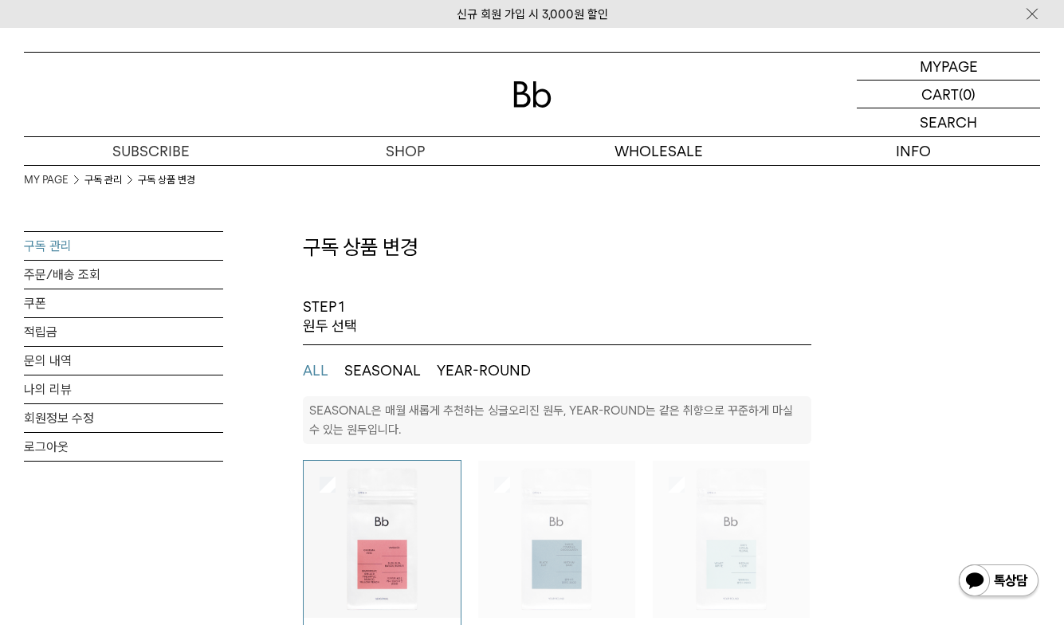
select select "**"
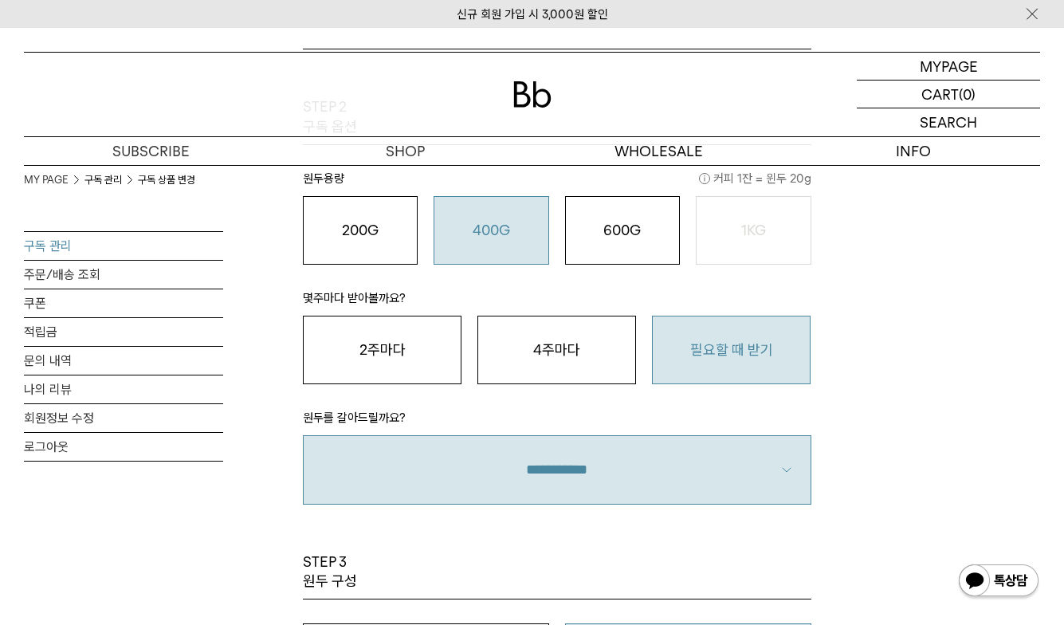
scroll to position [1195, 0]
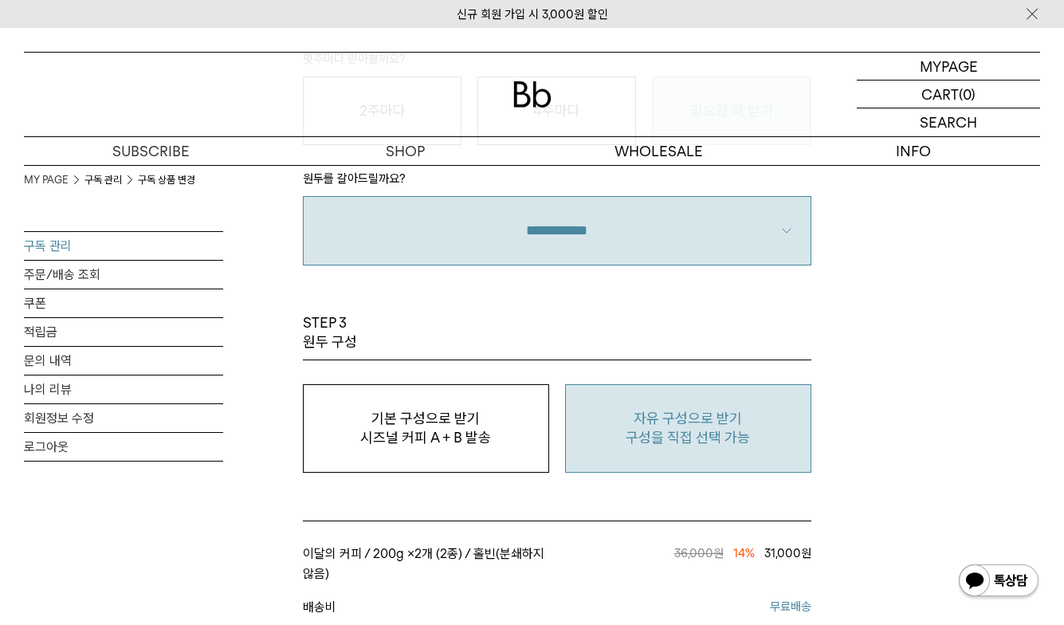
click at [703, 409] on p "자유 구성으로 받기" at bounding box center [688, 418] width 229 height 19
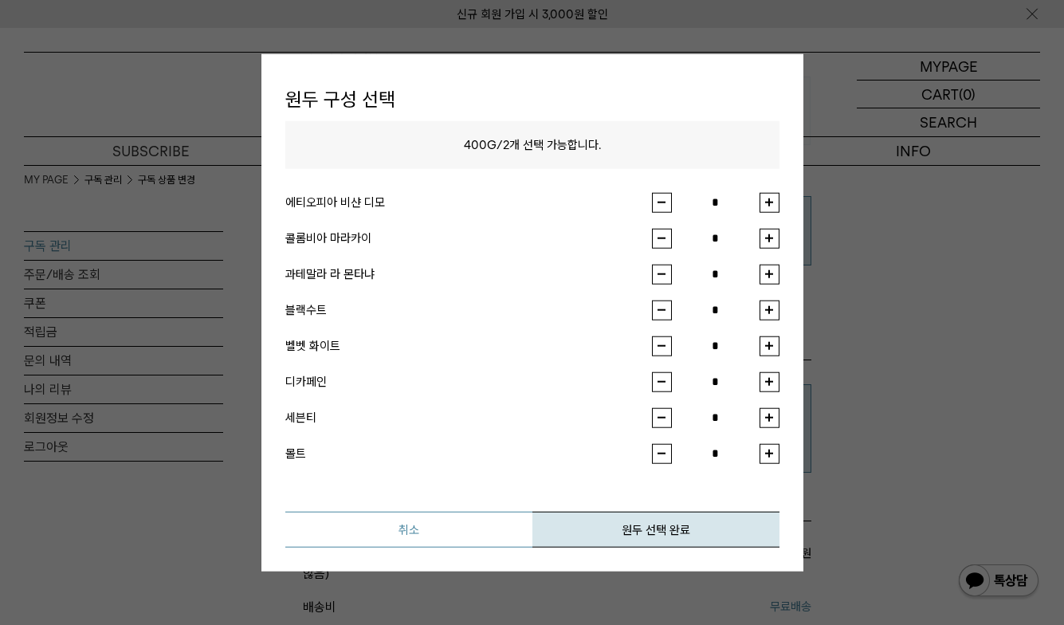
click at [428, 543] on button "취소" at bounding box center [408, 529] width 247 height 36
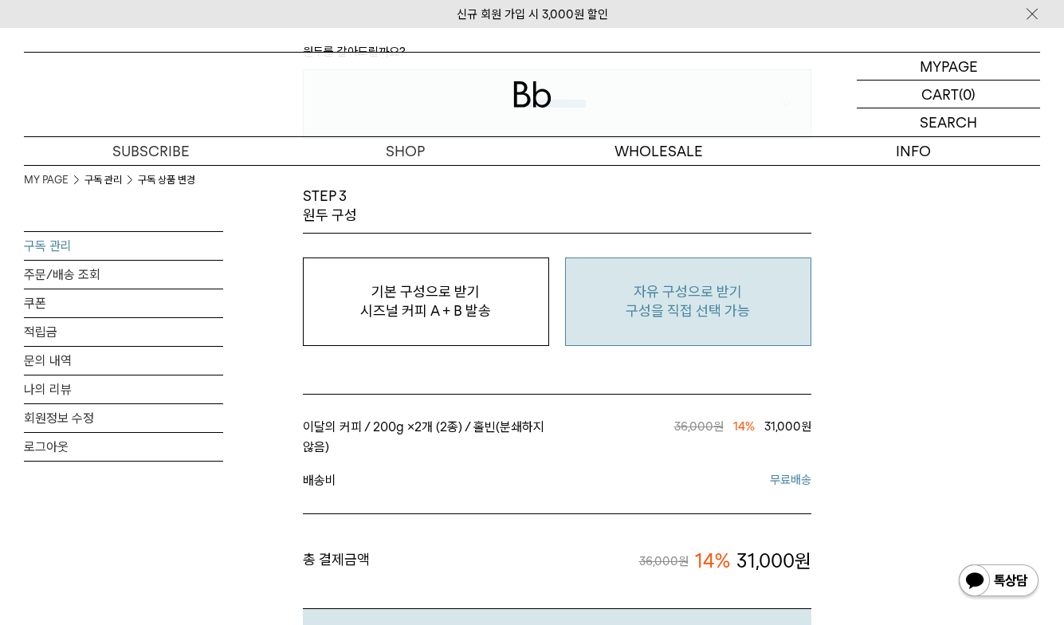
scroll to position [1434, 0]
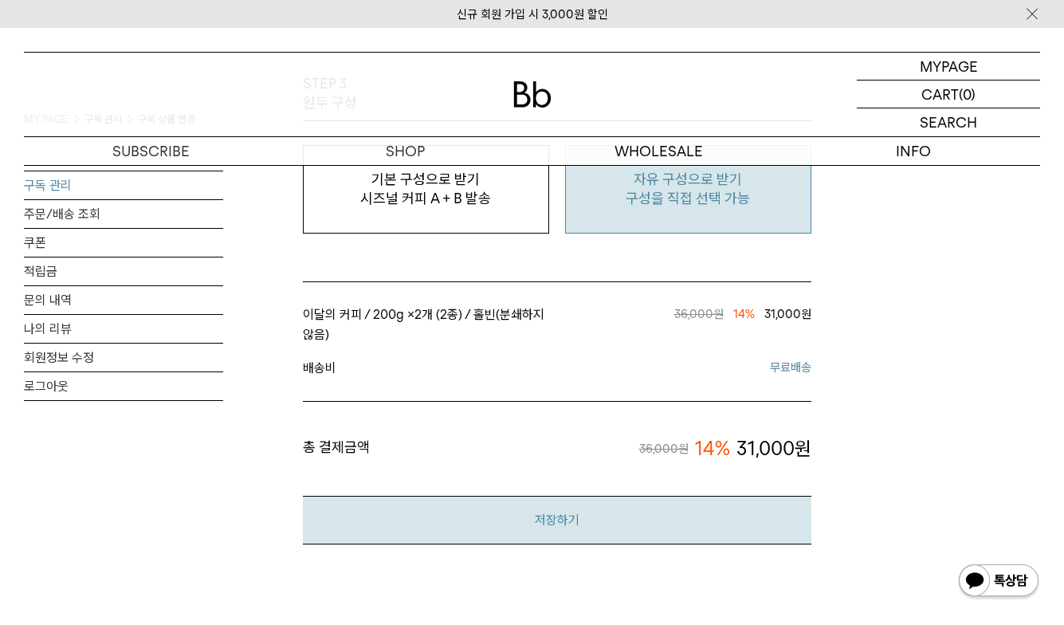
click at [610, 503] on button "저장하기" at bounding box center [557, 520] width 508 height 49
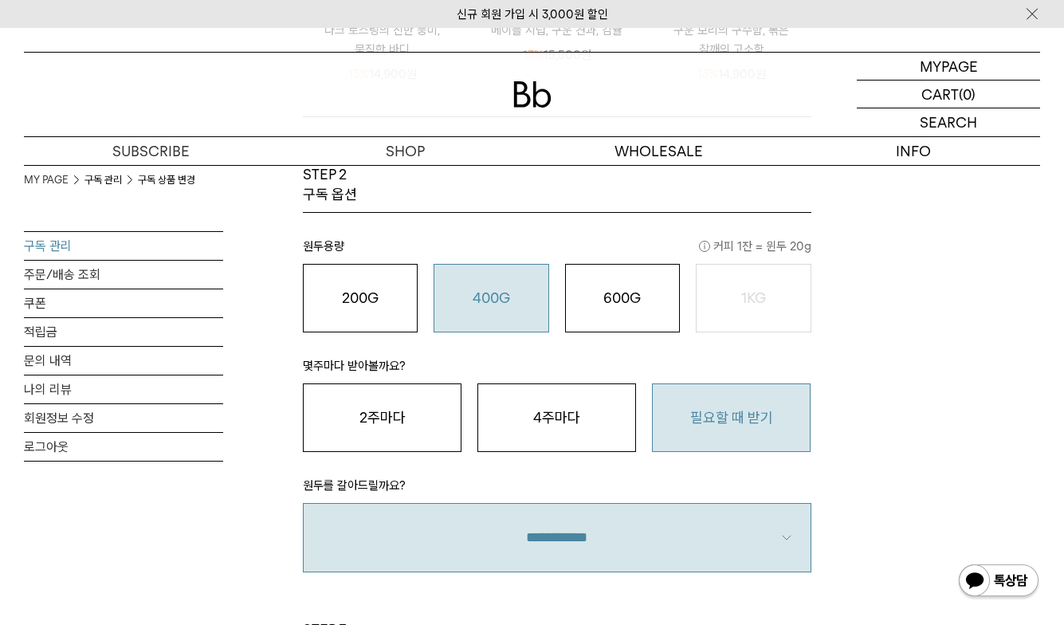
scroll to position [1036, 0]
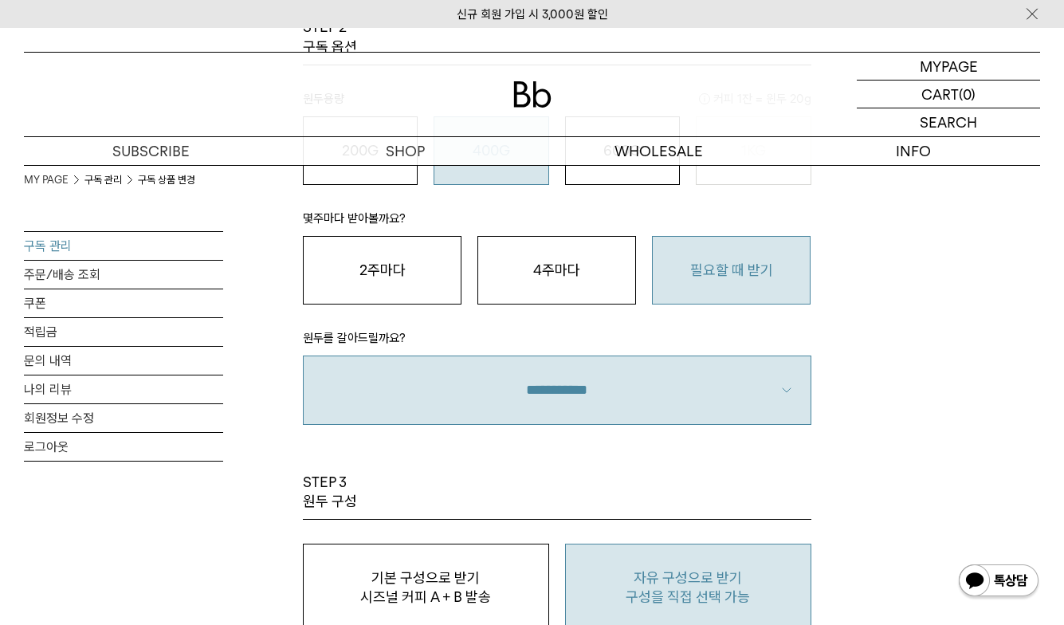
click at [711, 554] on button "자유 구성으로 받기 구성을 직접 선택 가능" at bounding box center [688, 587] width 246 height 88
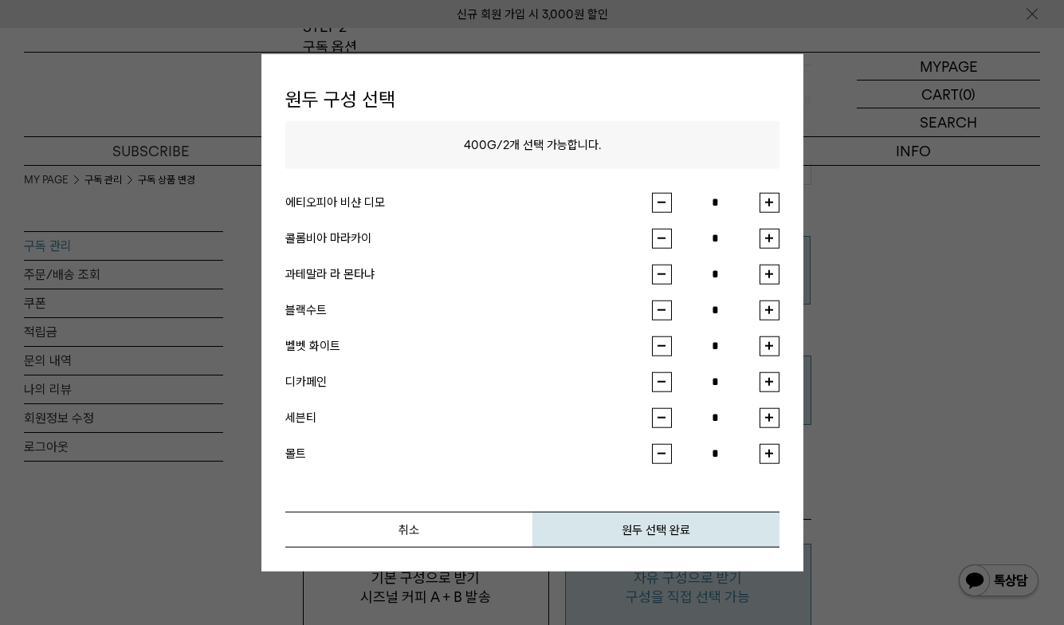
click at [767, 203] on button "button" at bounding box center [769, 202] width 20 height 20
type input "*"
click at [690, 522] on button "원두 선택 완료" at bounding box center [655, 529] width 247 height 36
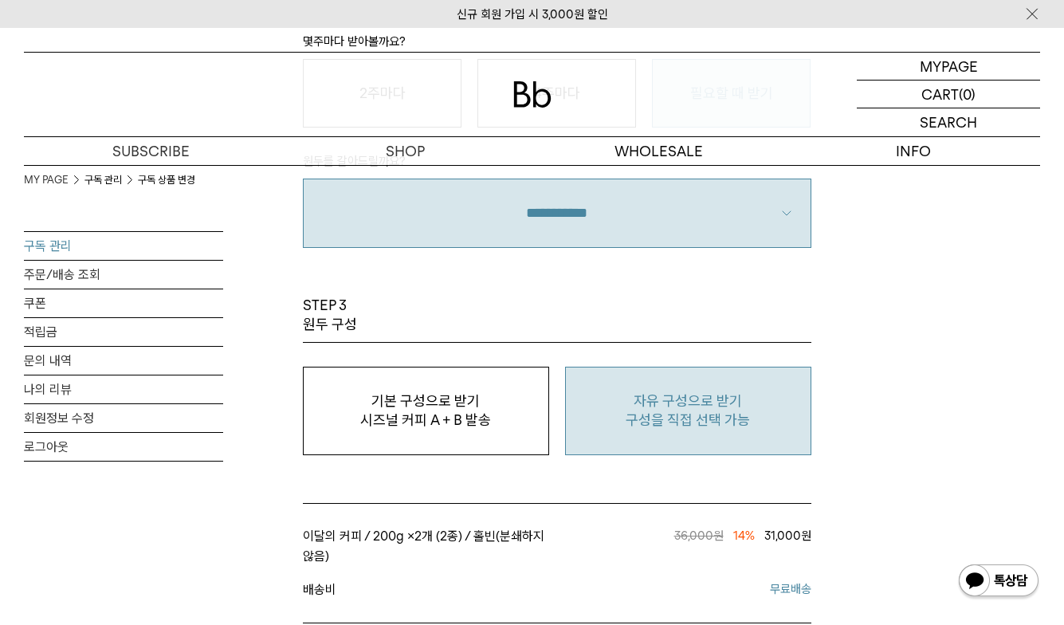
scroll to position [1434, 0]
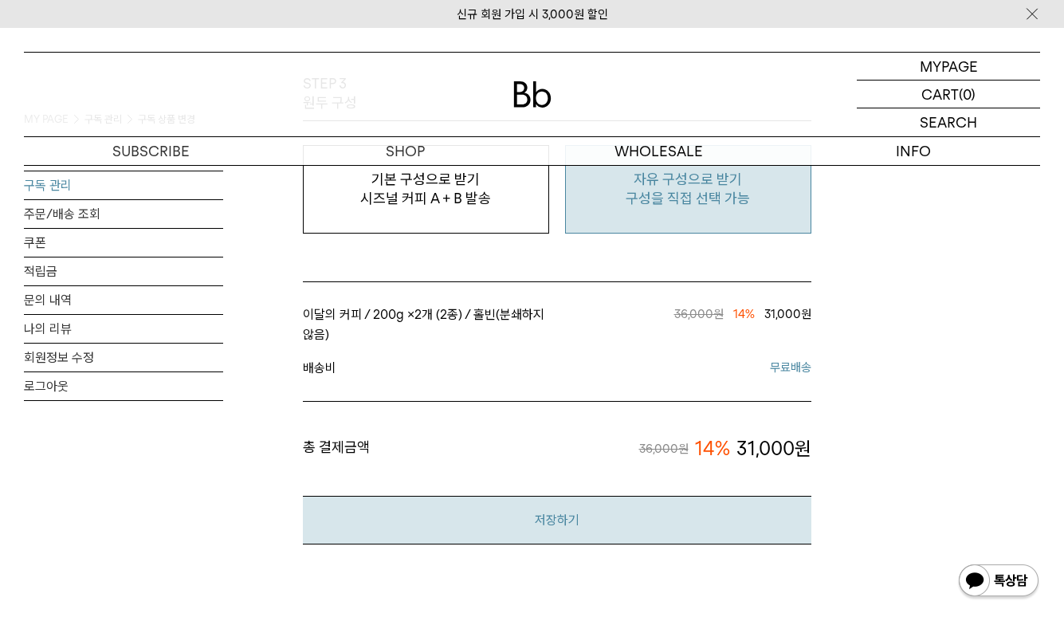
click at [667, 503] on button "저장하기" at bounding box center [557, 520] width 508 height 49
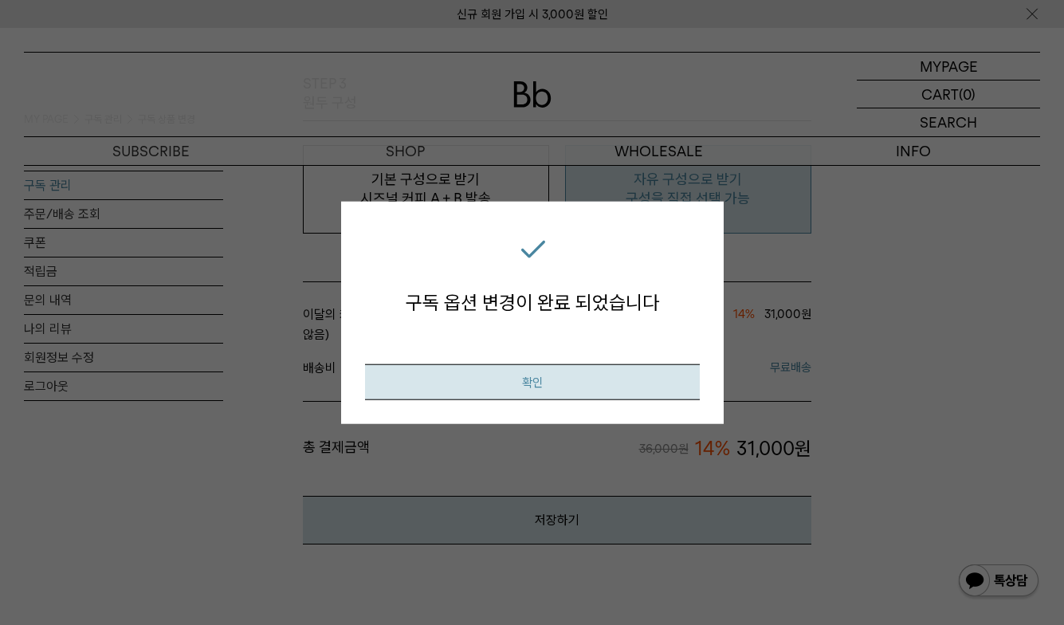
click at [560, 378] on button "확인" at bounding box center [532, 381] width 335 height 36
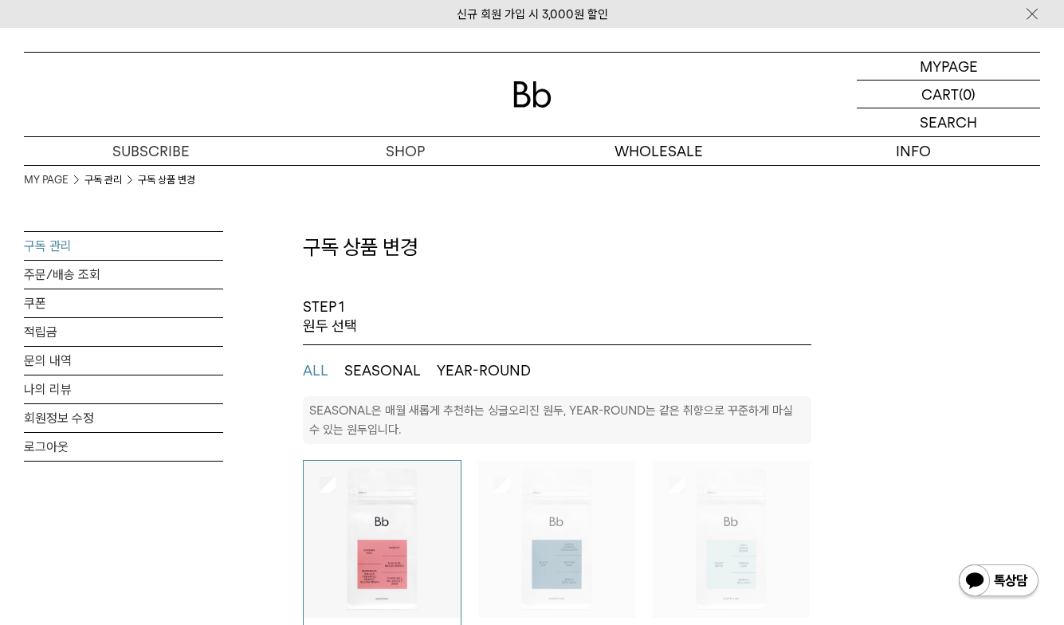
select select "**"
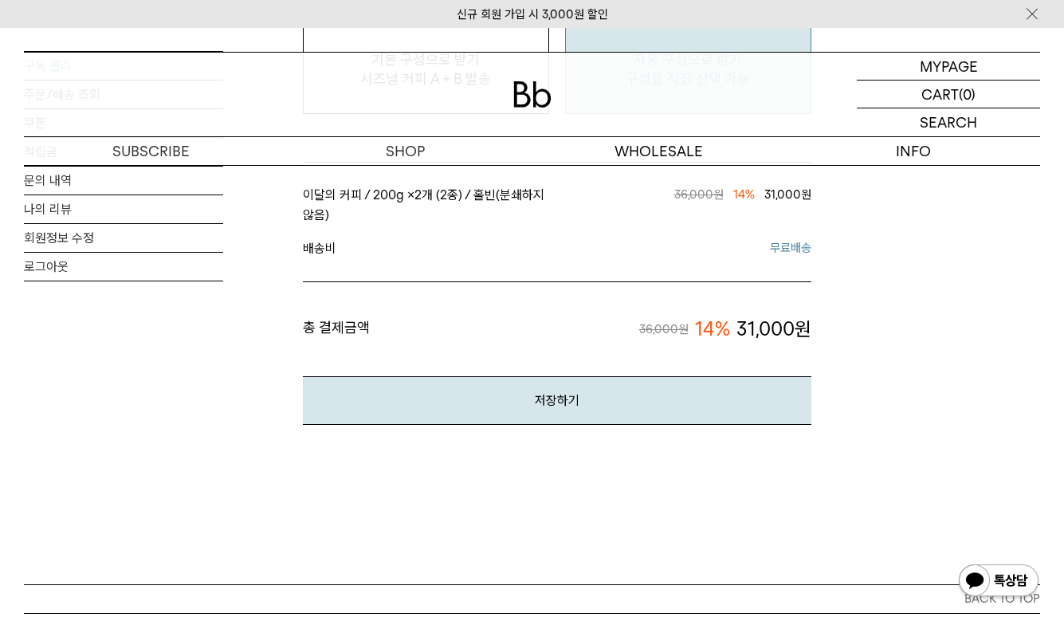
scroll to position [1275, 0]
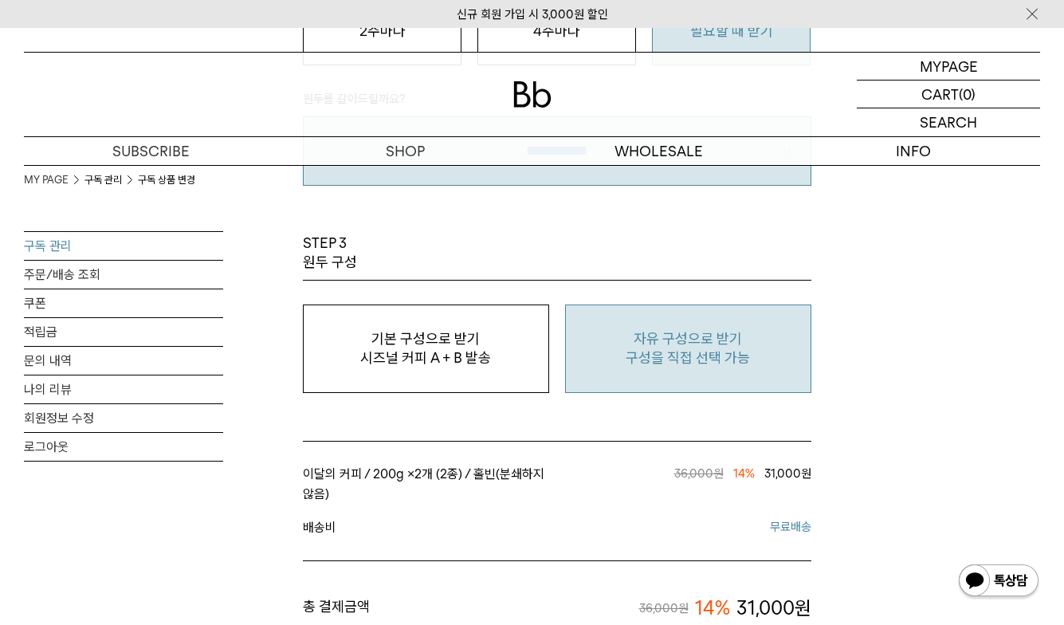
click at [65, 237] on link "구독 관리" at bounding box center [123, 246] width 199 height 28
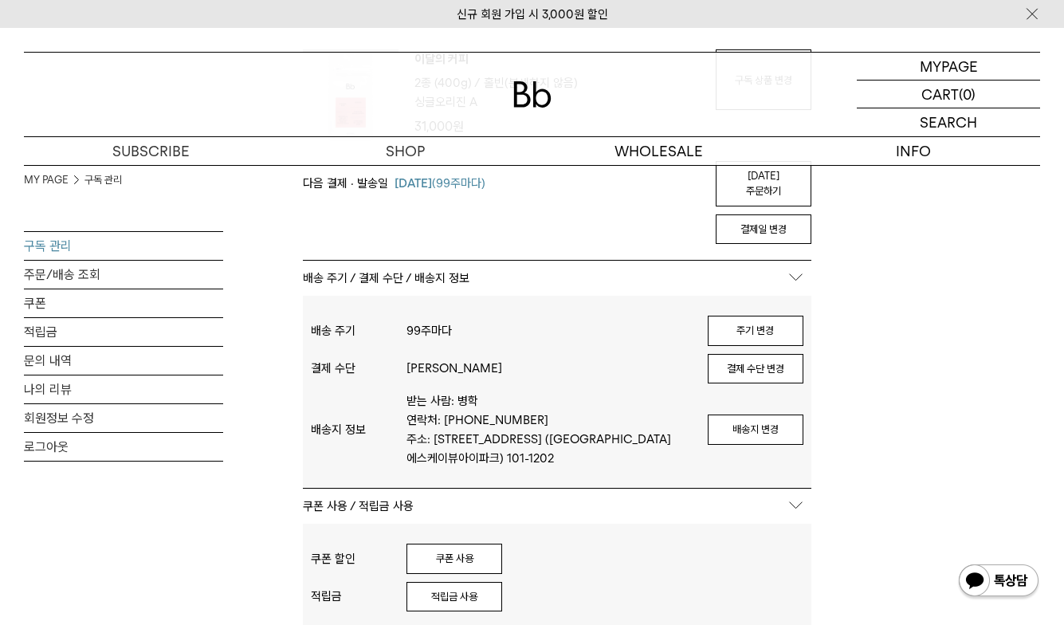
scroll to position [239, 0]
click at [786, 413] on button "배송지 변경" at bounding box center [755, 428] width 96 height 30
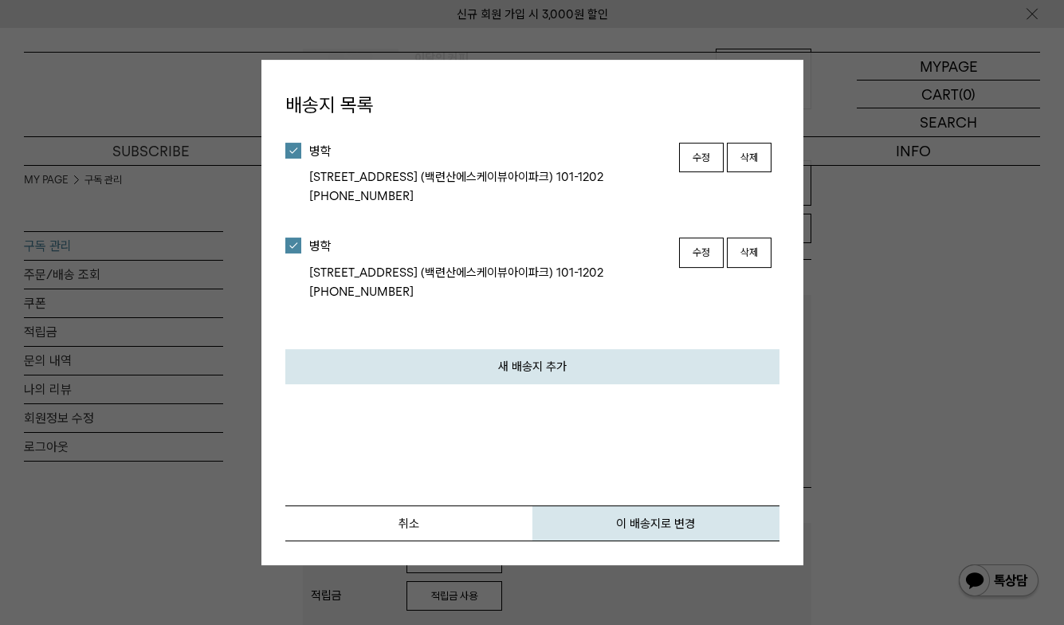
click at [752, 143] on button "삭제" at bounding box center [749, 158] width 45 height 30
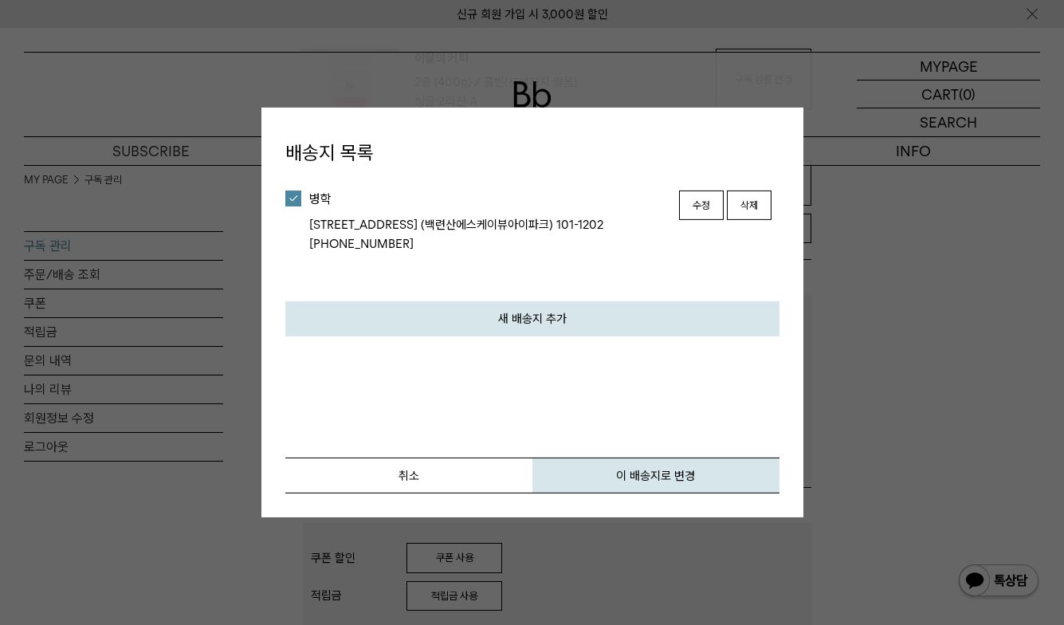
click at [739, 198] on button "삭제" at bounding box center [749, 205] width 45 height 30
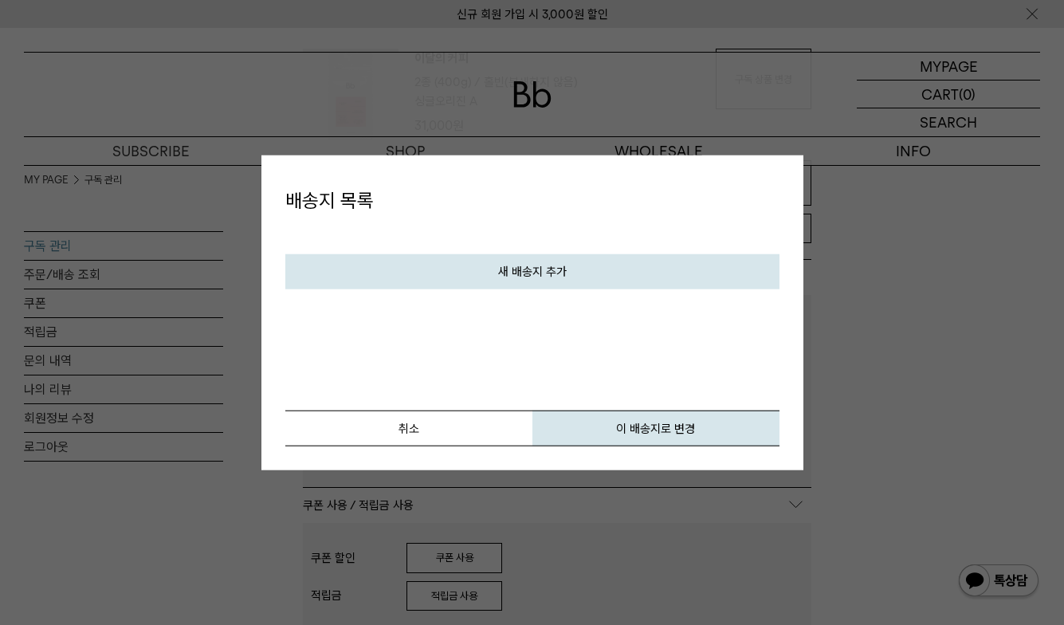
click at [524, 281] on button "새 배송지 추가" at bounding box center [532, 270] width 494 height 35
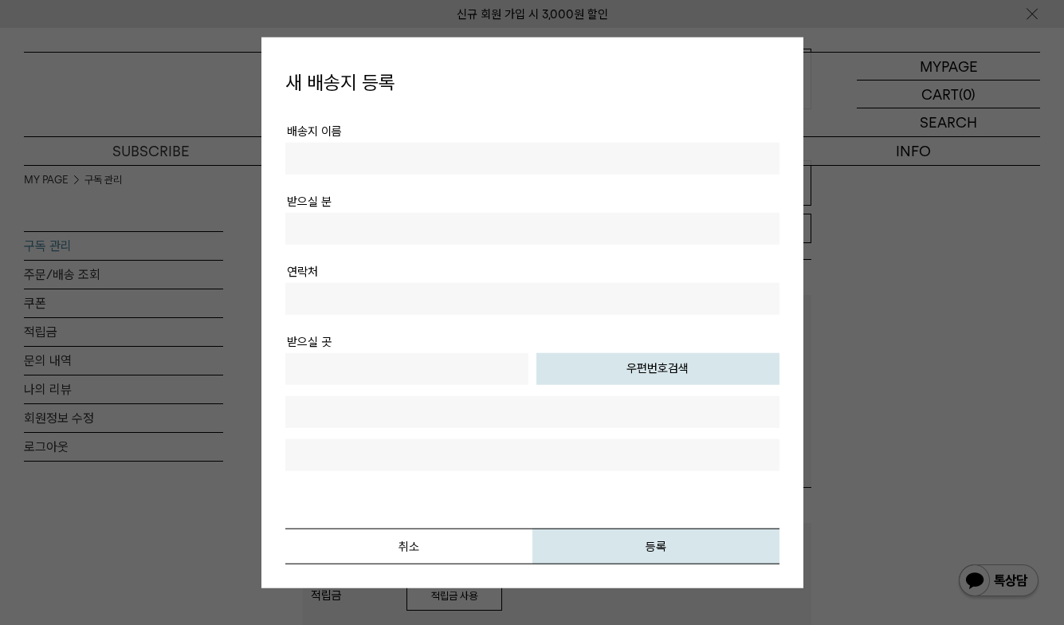
click at [394, 160] on input "text" at bounding box center [532, 158] width 494 height 32
type input "*"
type input "***"
type input "**"
type input "**********"
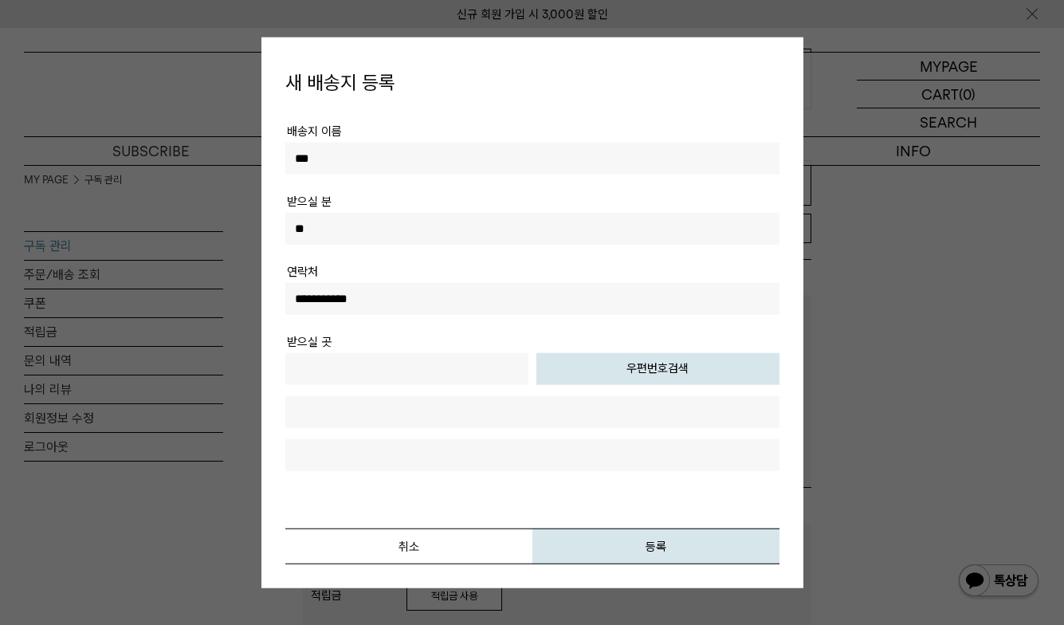
click at [625, 361] on button "우편번호검색" at bounding box center [657, 368] width 243 height 32
type input "*****"
type input "**********"
click at [473, 450] on input "text" at bounding box center [532, 454] width 494 height 32
type input "**********"
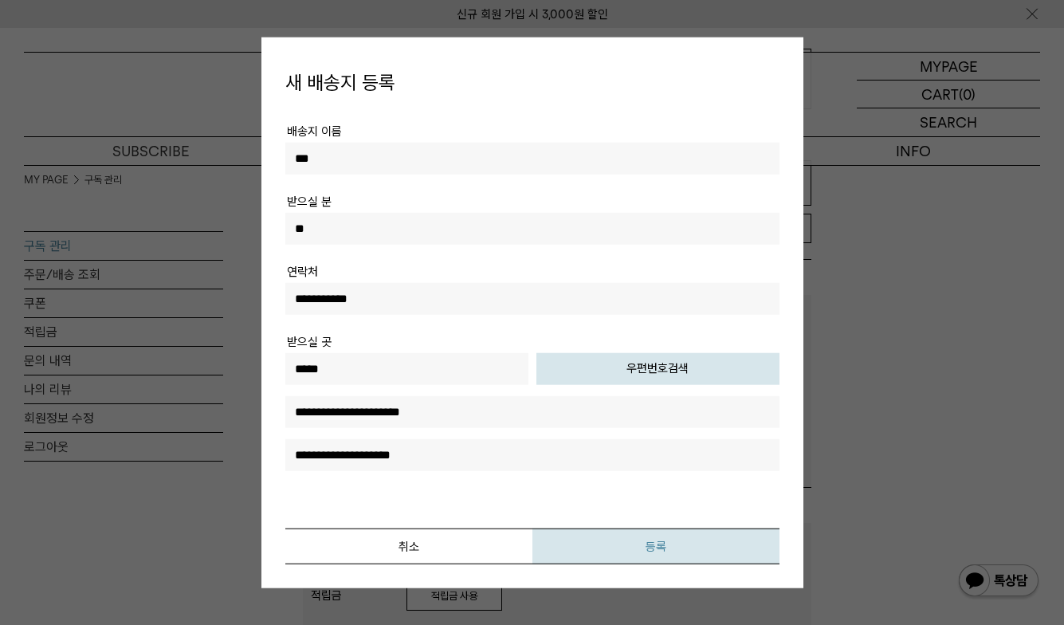
click at [594, 539] on button "등록" at bounding box center [655, 545] width 247 height 36
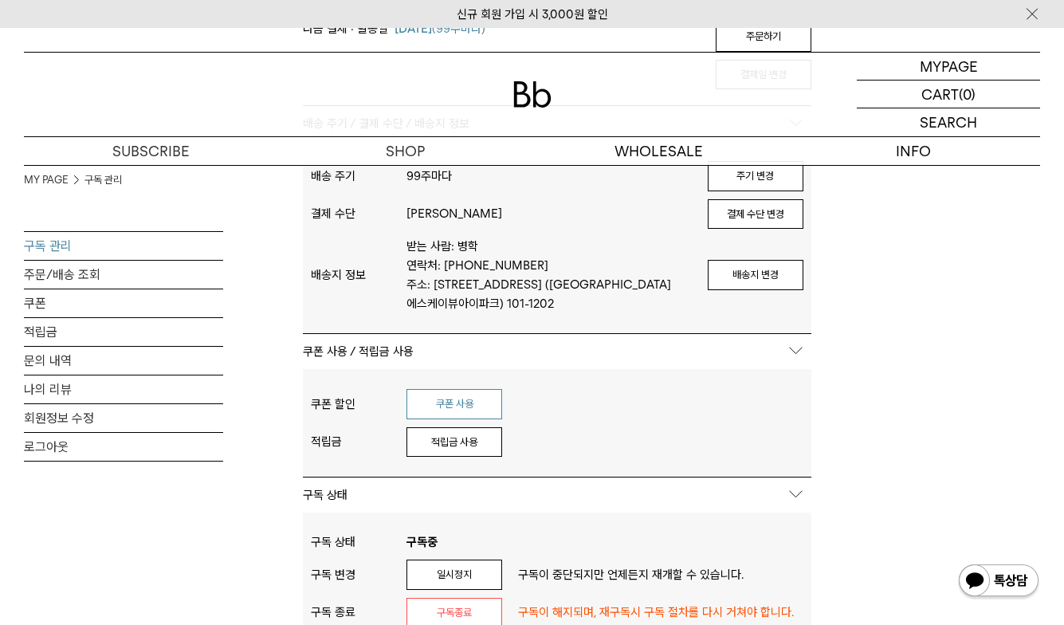
scroll to position [398, 0]
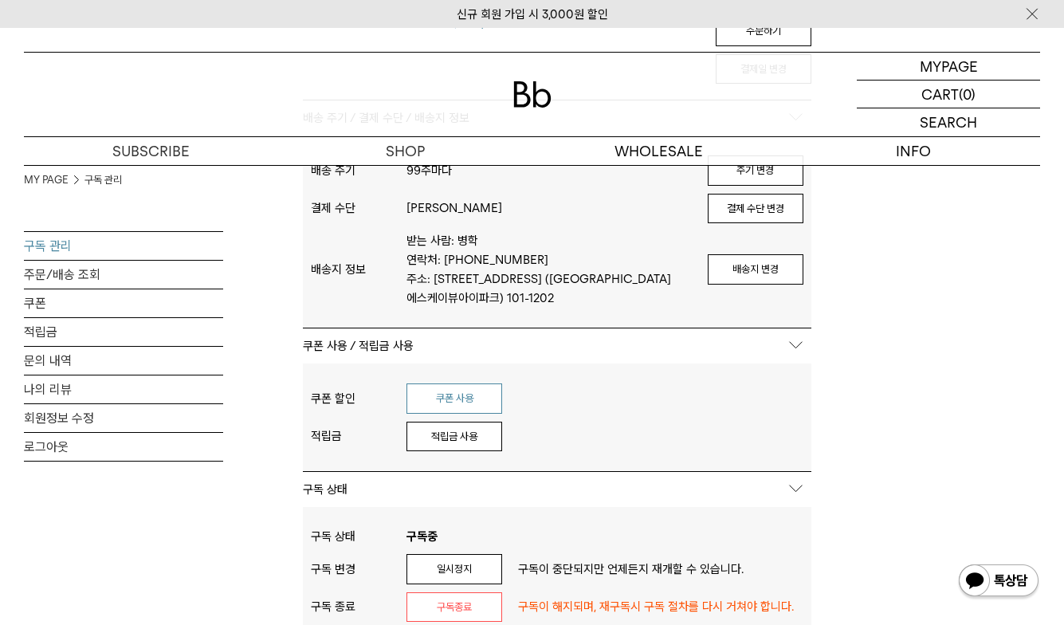
click at [409, 383] on button "쿠폰 사용" at bounding box center [454, 398] width 96 height 30
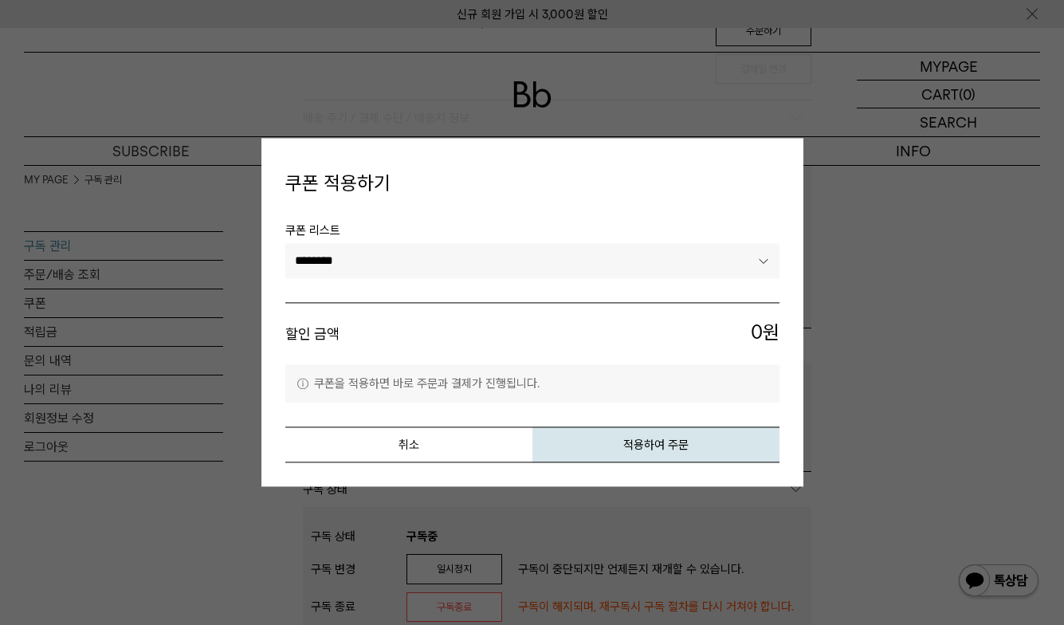
click at [503, 284] on li "쿠폰 리스트 ******** ********" at bounding box center [532, 261] width 494 height 81
click at [507, 271] on select "******** ********" at bounding box center [532, 260] width 494 height 35
select select "*******"
click at [285, 243] on select "******** ********" at bounding box center [532, 260] width 494 height 35
click at [660, 450] on button "적용하여 주문" at bounding box center [655, 445] width 247 height 36
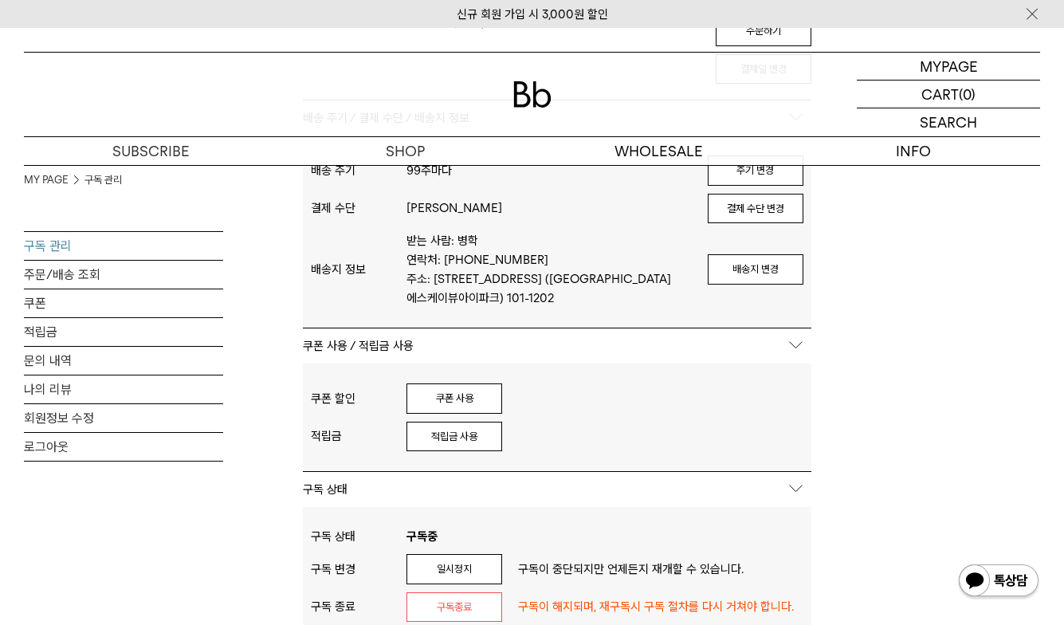
click at [594, 114] on div at bounding box center [532, 95] width 1016 height 84
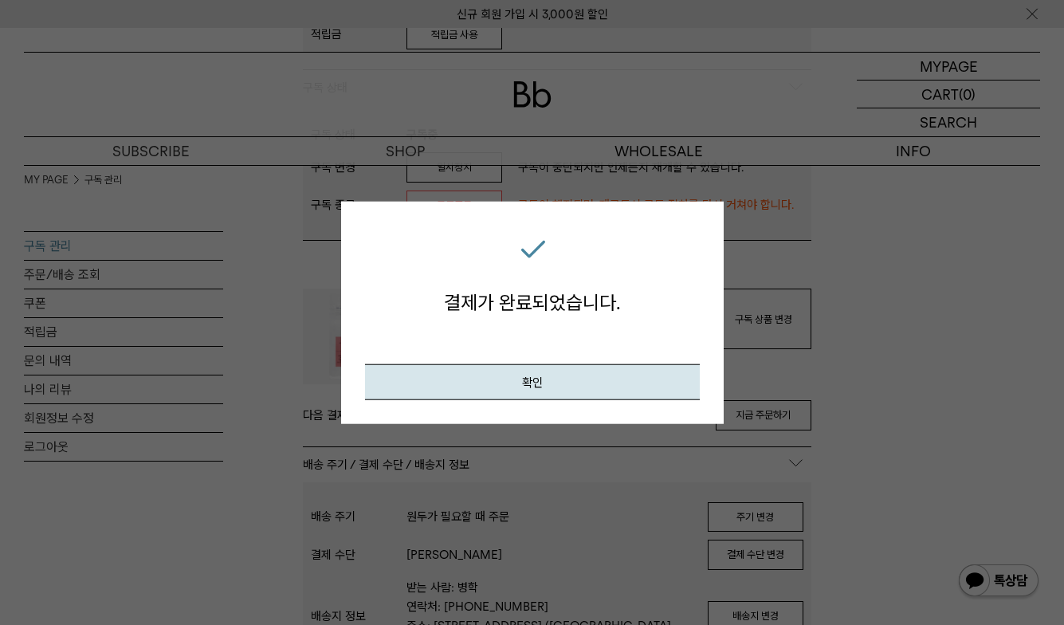
scroll to position [797, 0]
click at [590, 388] on button "확인" at bounding box center [532, 381] width 335 height 36
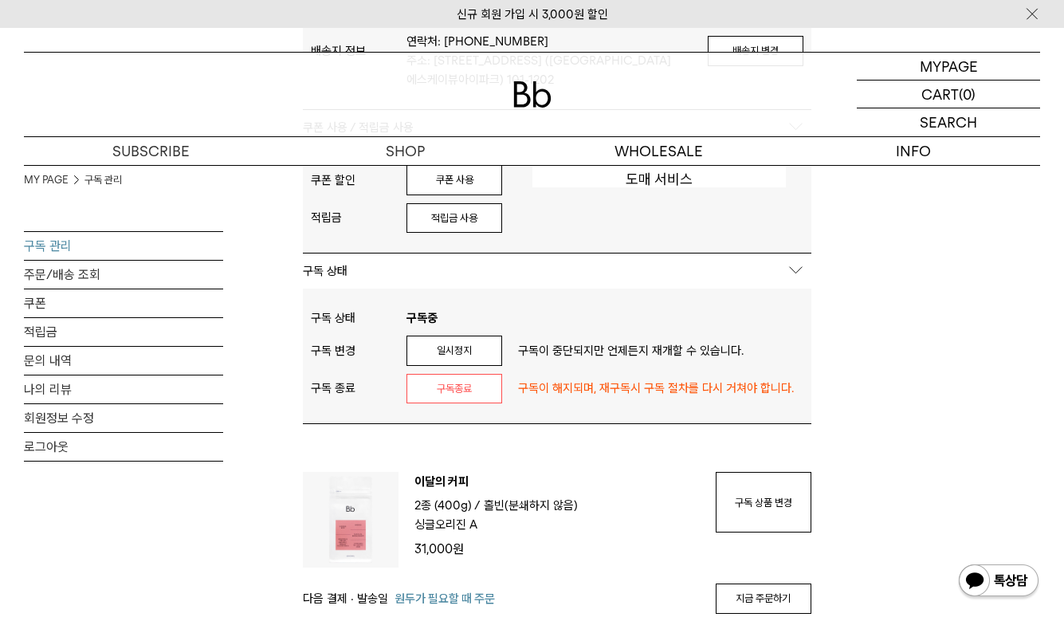
scroll to position [398, 0]
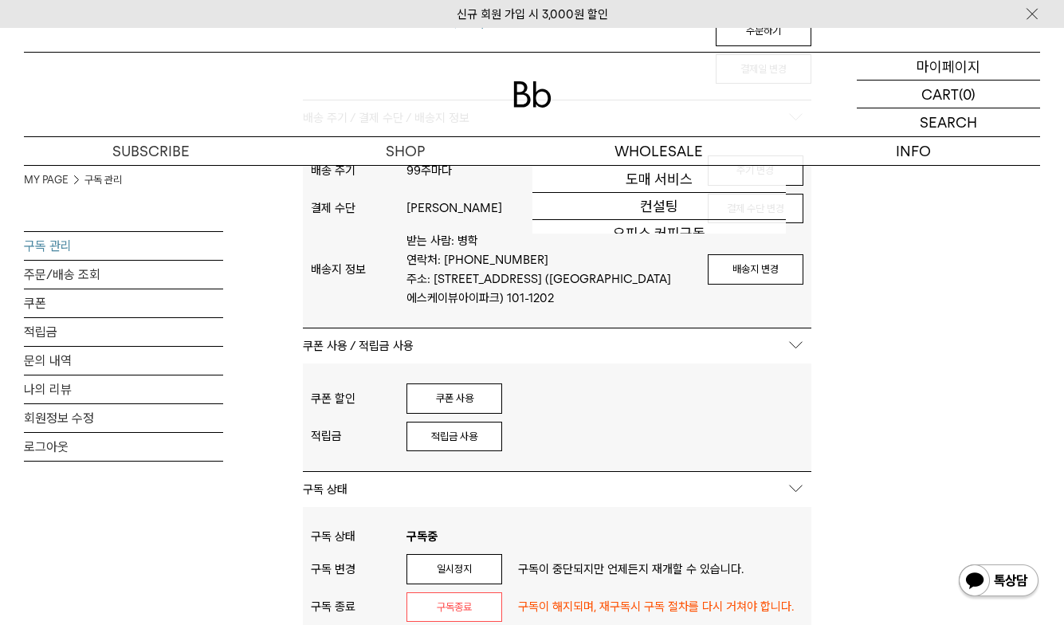
click at [923, 71] on p "마이페이지" at bounding box center [948, 66] width 64 height 27
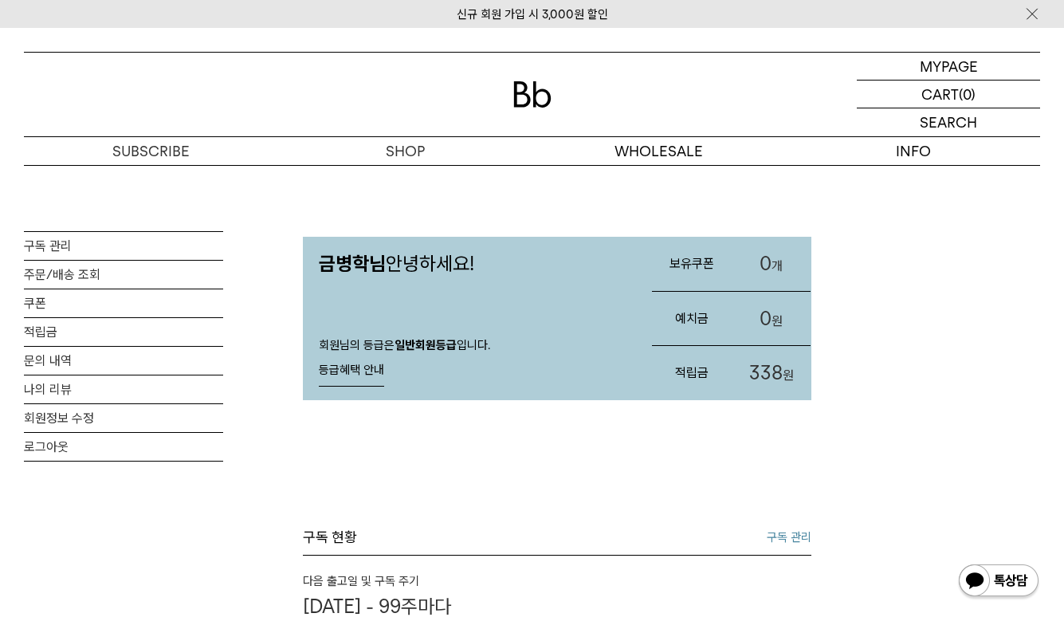
click at [943, 33] on div "MYPAGE 마이페이지 LOGOUT 로그아웃 CART 장바구니 (0) SEARCH 검색 검색폼 ** 추천상품" at bounding box center [532, 97] width 1064 height 138
click at [936, 67] on p "마이페이지" at bounding box center [948, 66] width 64 height 27
click at [78, 276] on link "주문/배송 조회" at bounding box center [123, 275] width 199 height 28
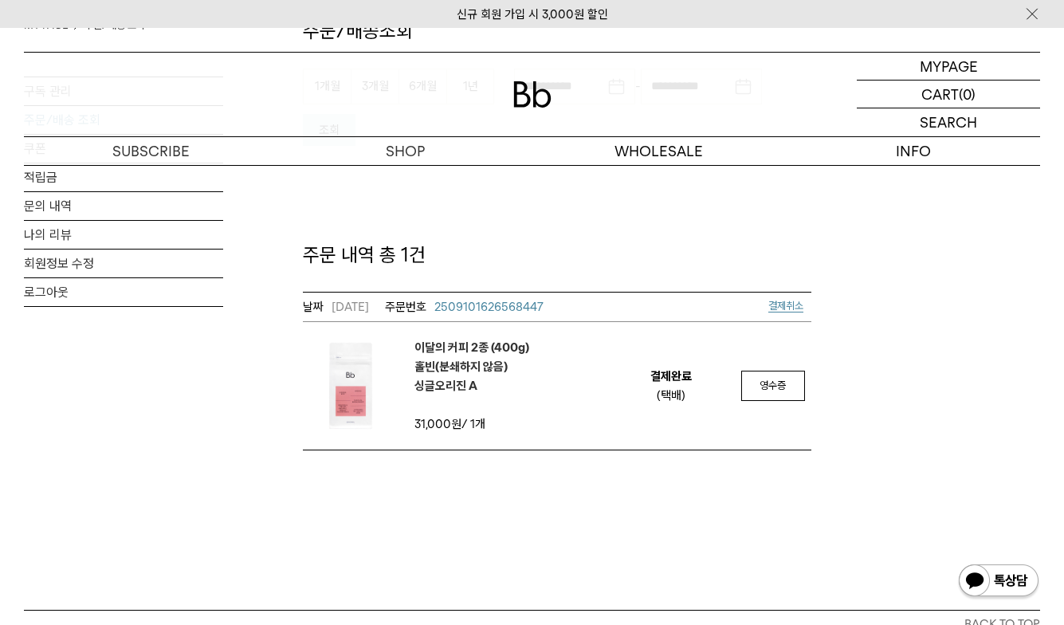
scroll to position [239, 0]
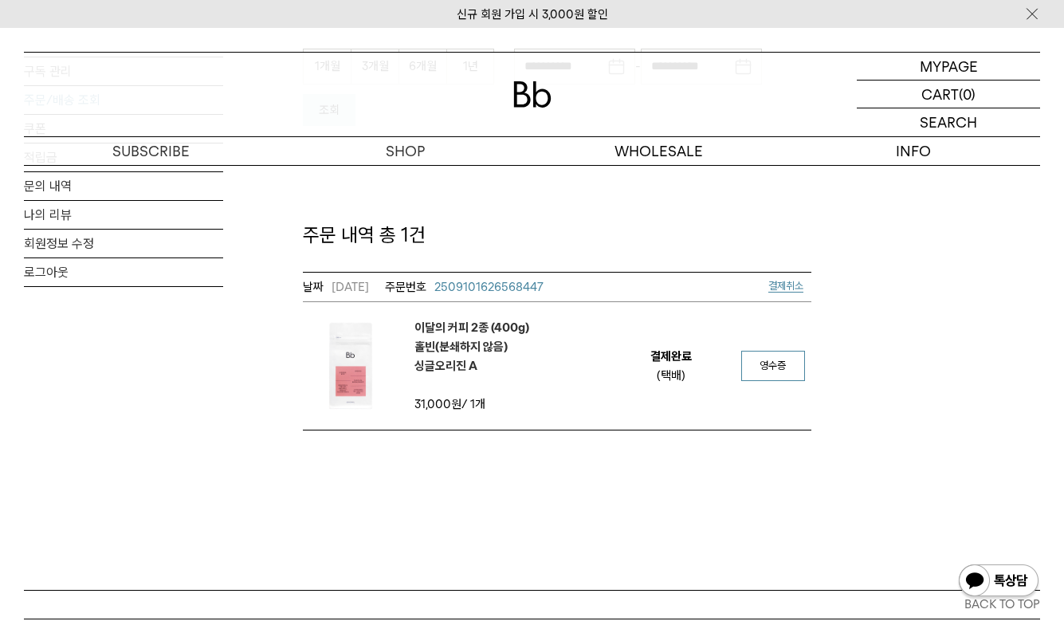
click at [786, 366] on span "영수증" at bounding box center [772, 365] width 26 height 12
